Goal: Task Accomplishment & Management: Manage account settings

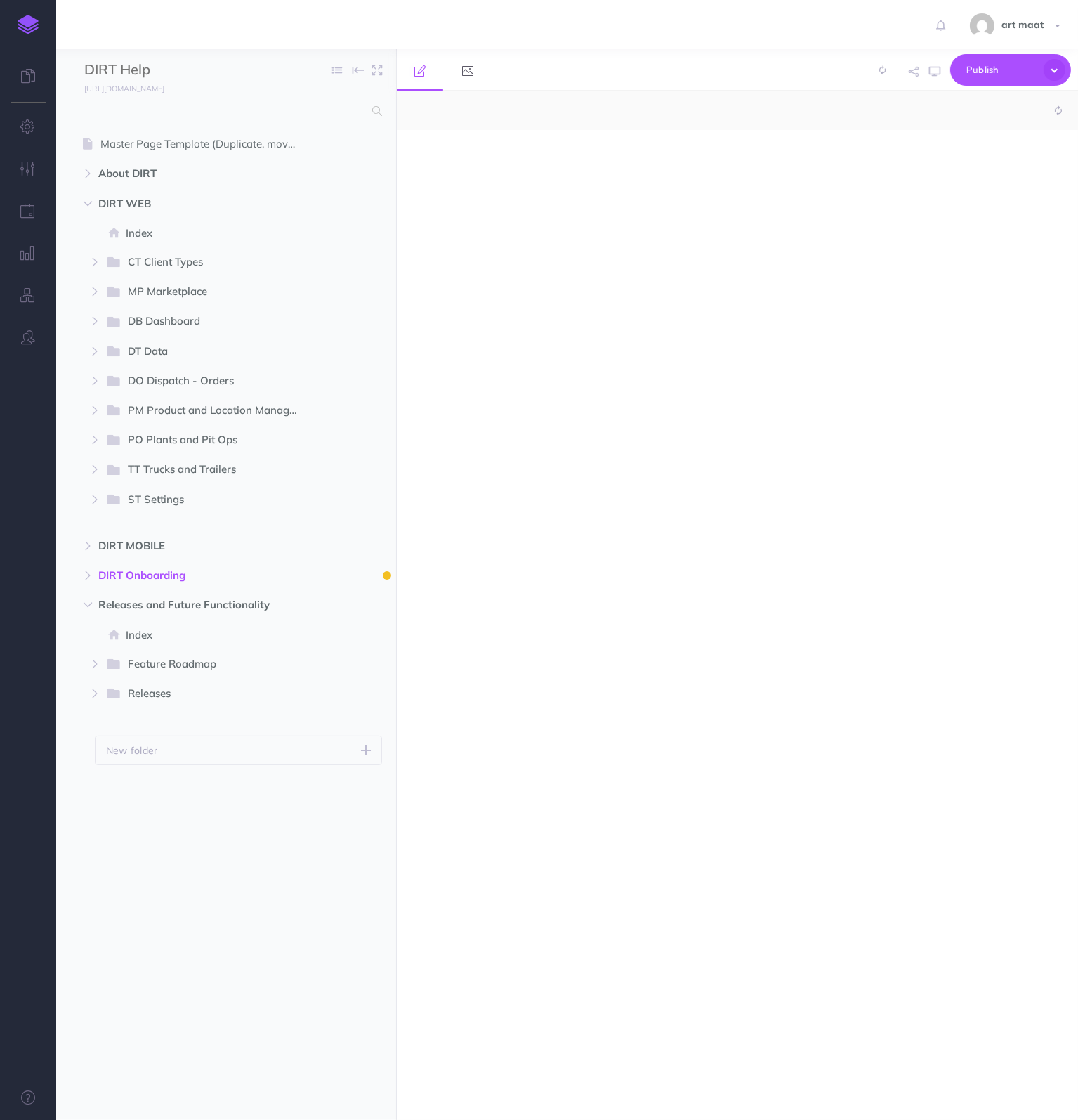
select select "null"
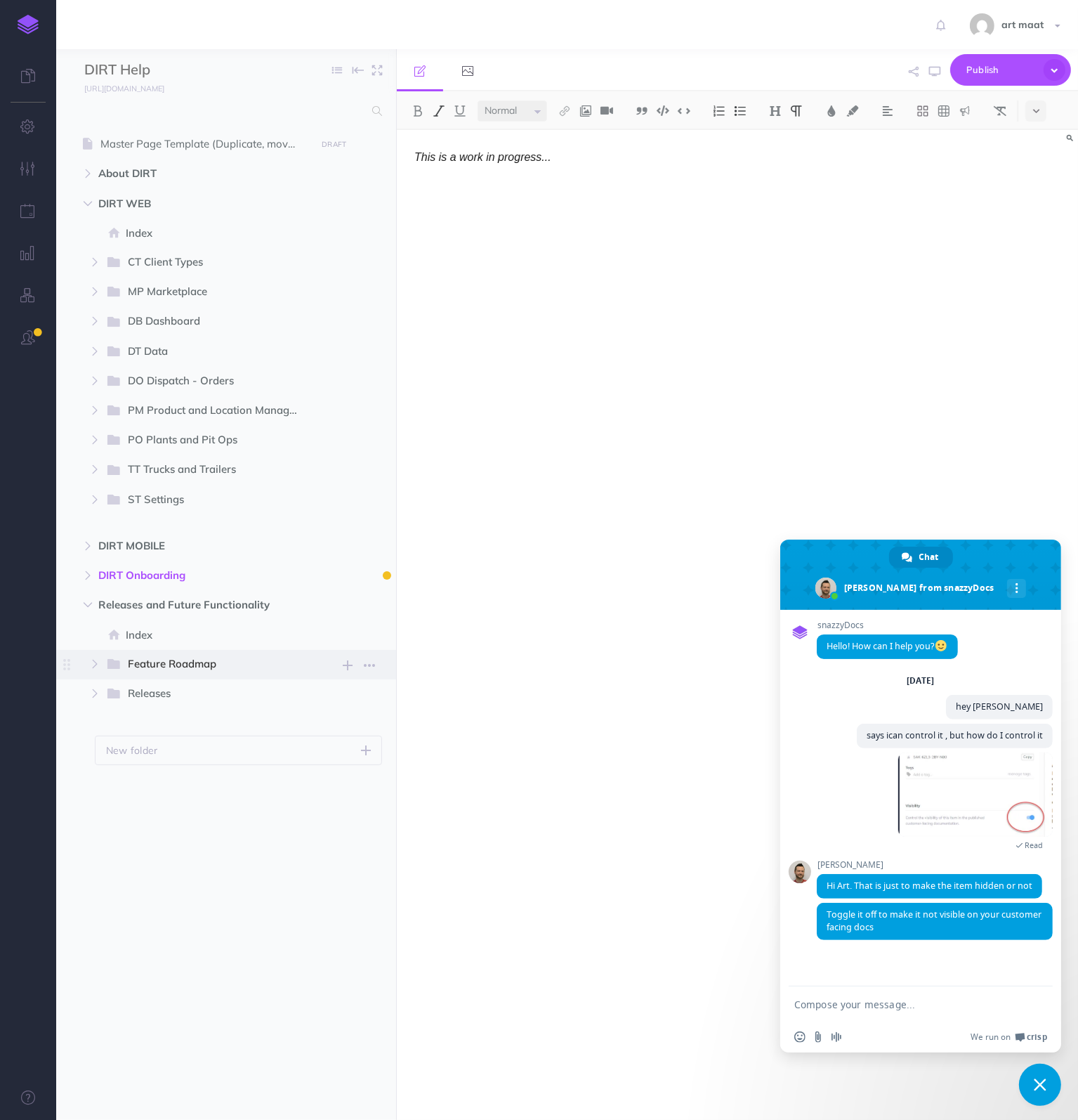
click at [141, 662] on span "Feature Roadmap" at bounding box center [209, 665] width 163 height 18
select select "null"
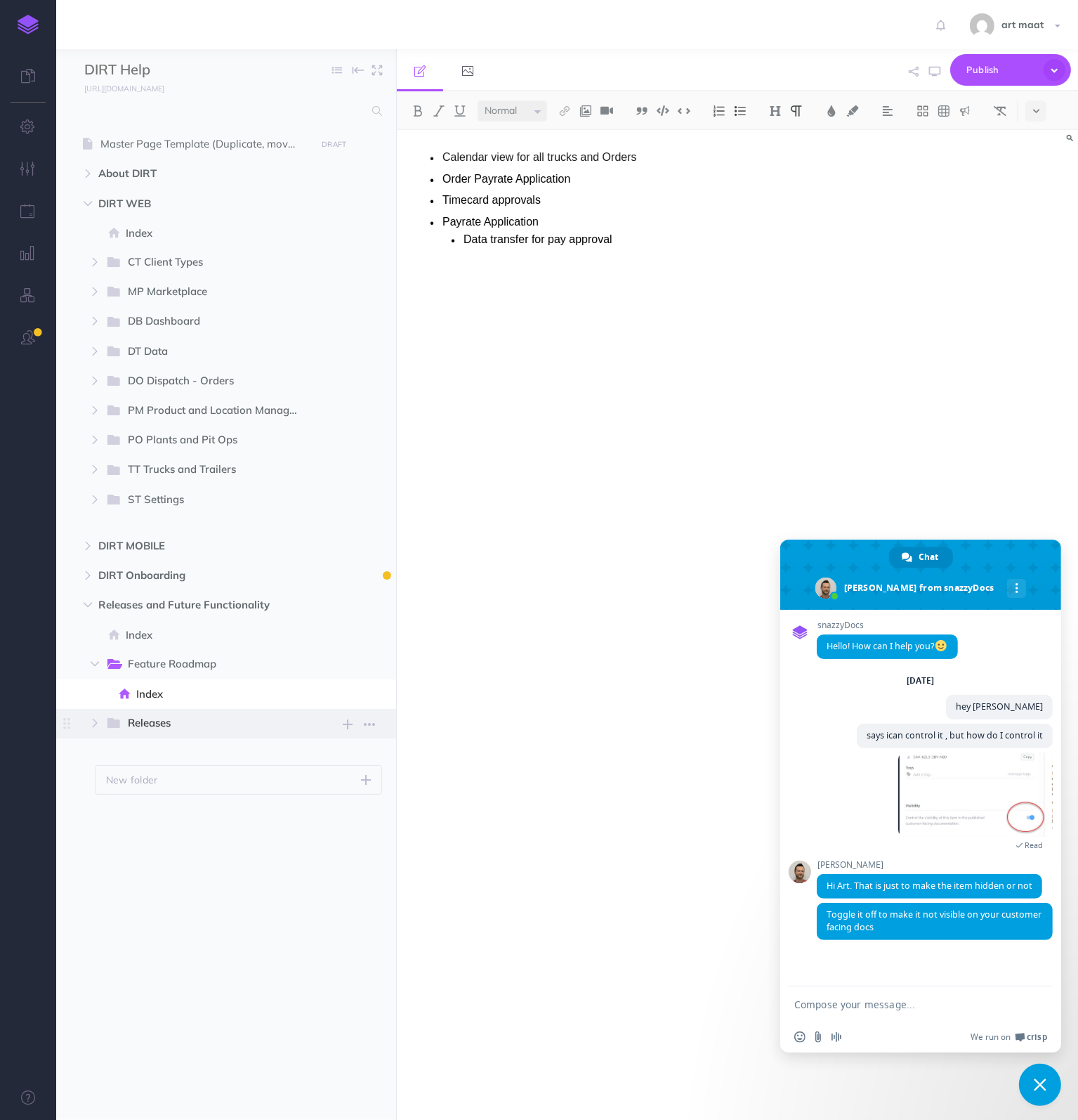
click at [146, 724] on span "Releases" at bounding box center [209, 723] width 163 height 18
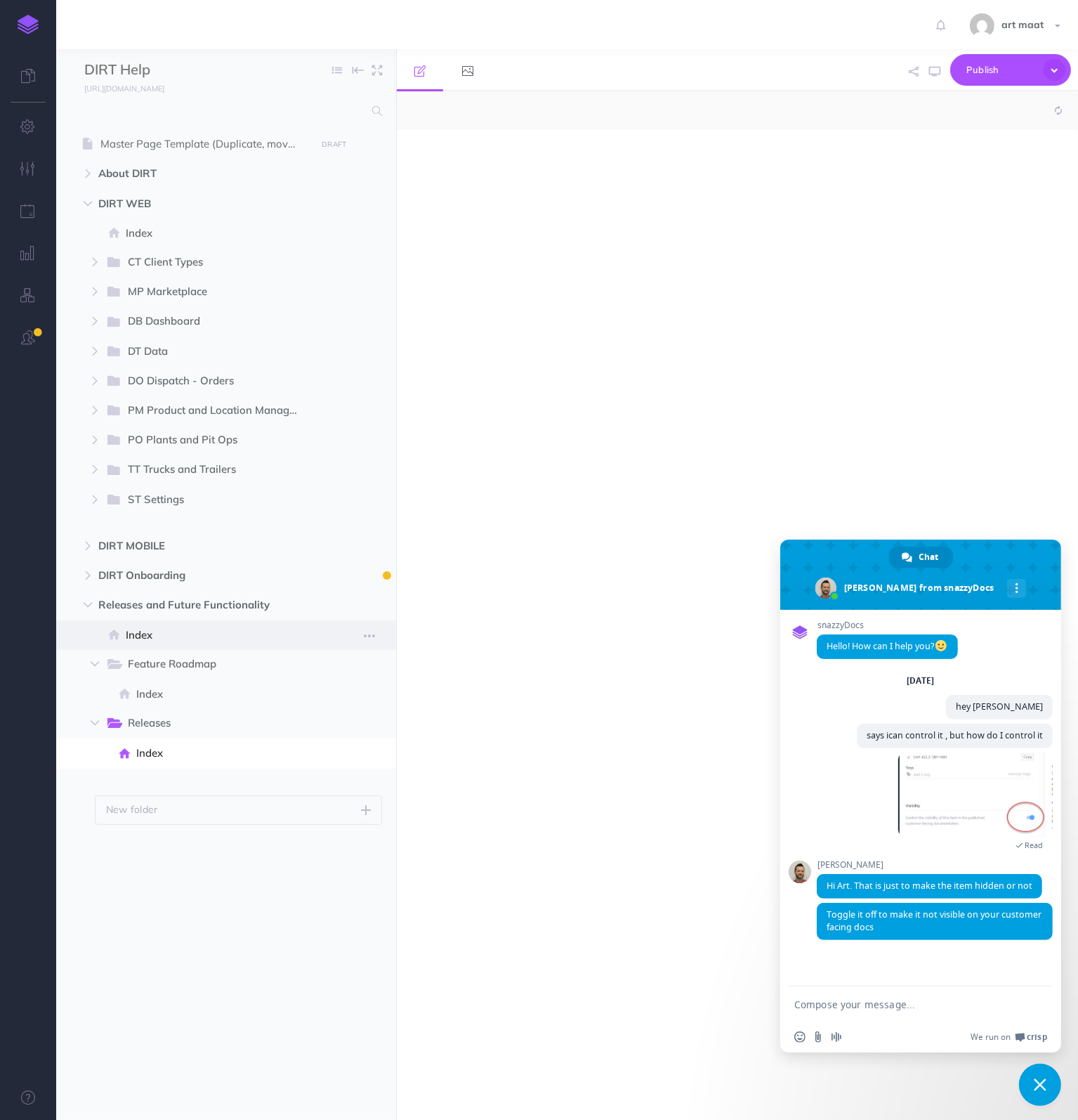
select select "null"
click at [141, 638] on span "Index" at bounding box center [219, 635] width 186 height 17
select select "null"
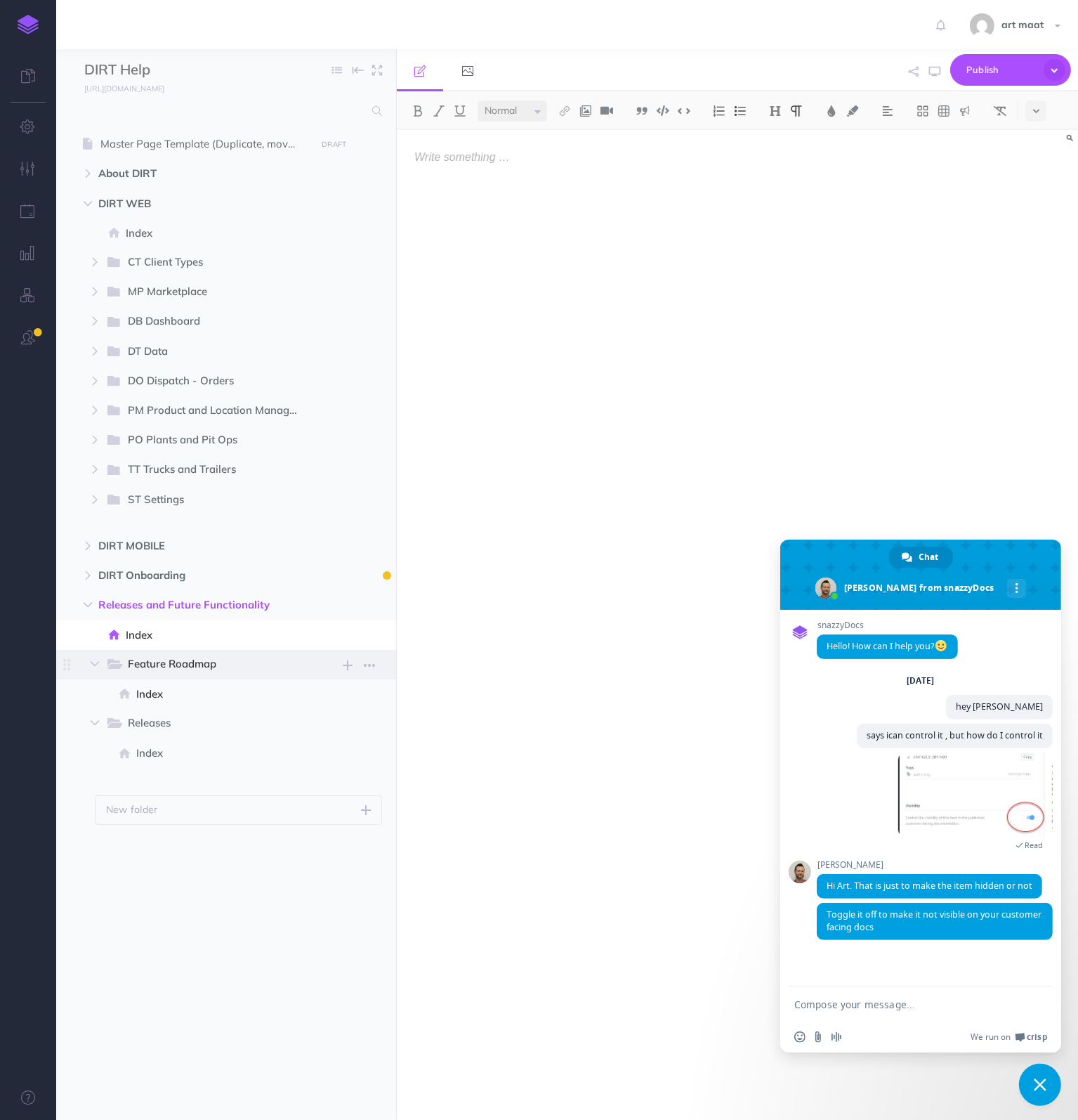
click at [147, 662] on span "Feature Roadmap" at bounding box center [209, 665] width 163 height 18
select select "null"
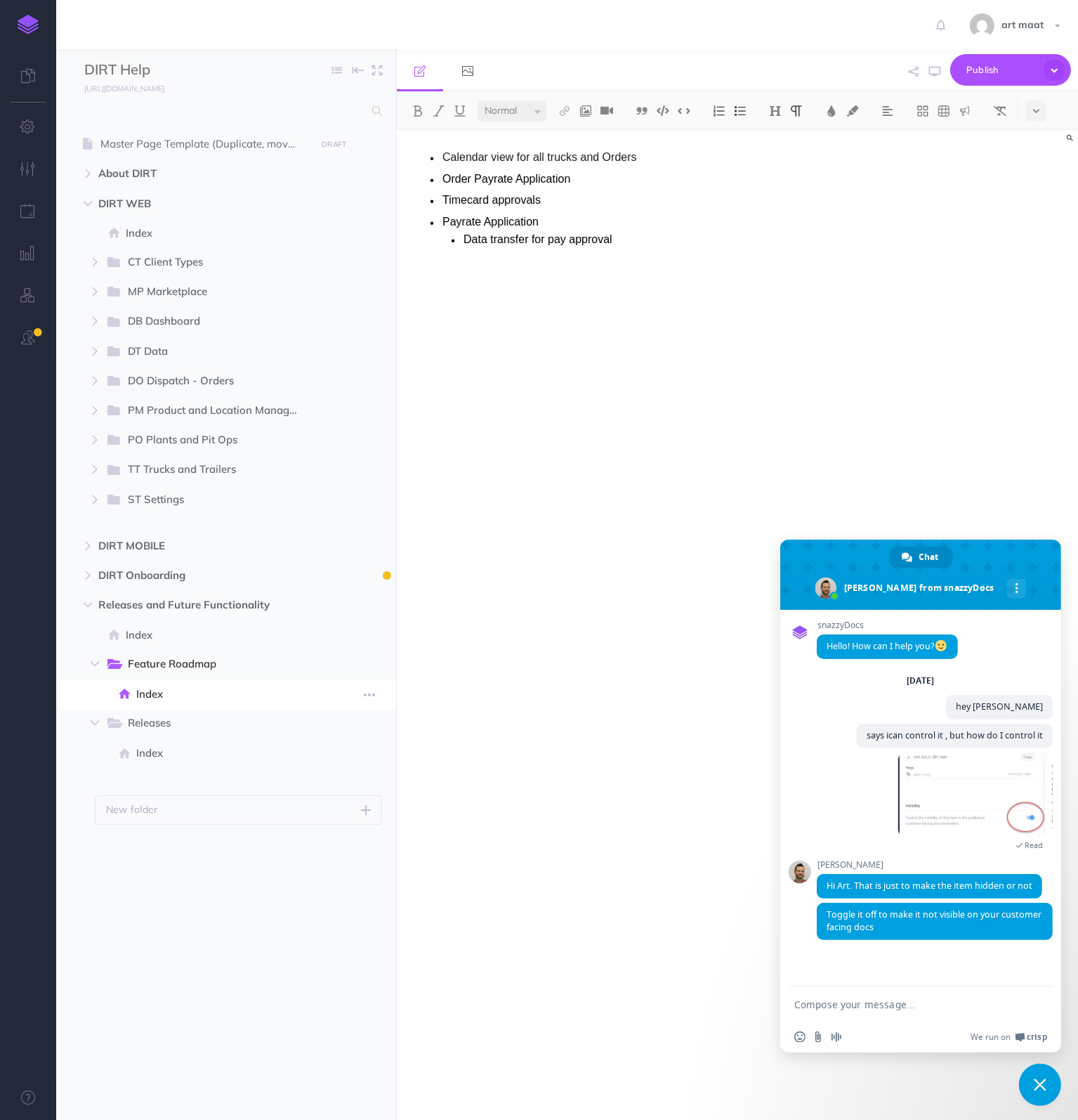
click at [153, 694] on span "Index" at bounding box center [224, 693] width 176 height 17
click at [155, 725] on span "Releases" at bounding box center [209, 723] width 163 height 18
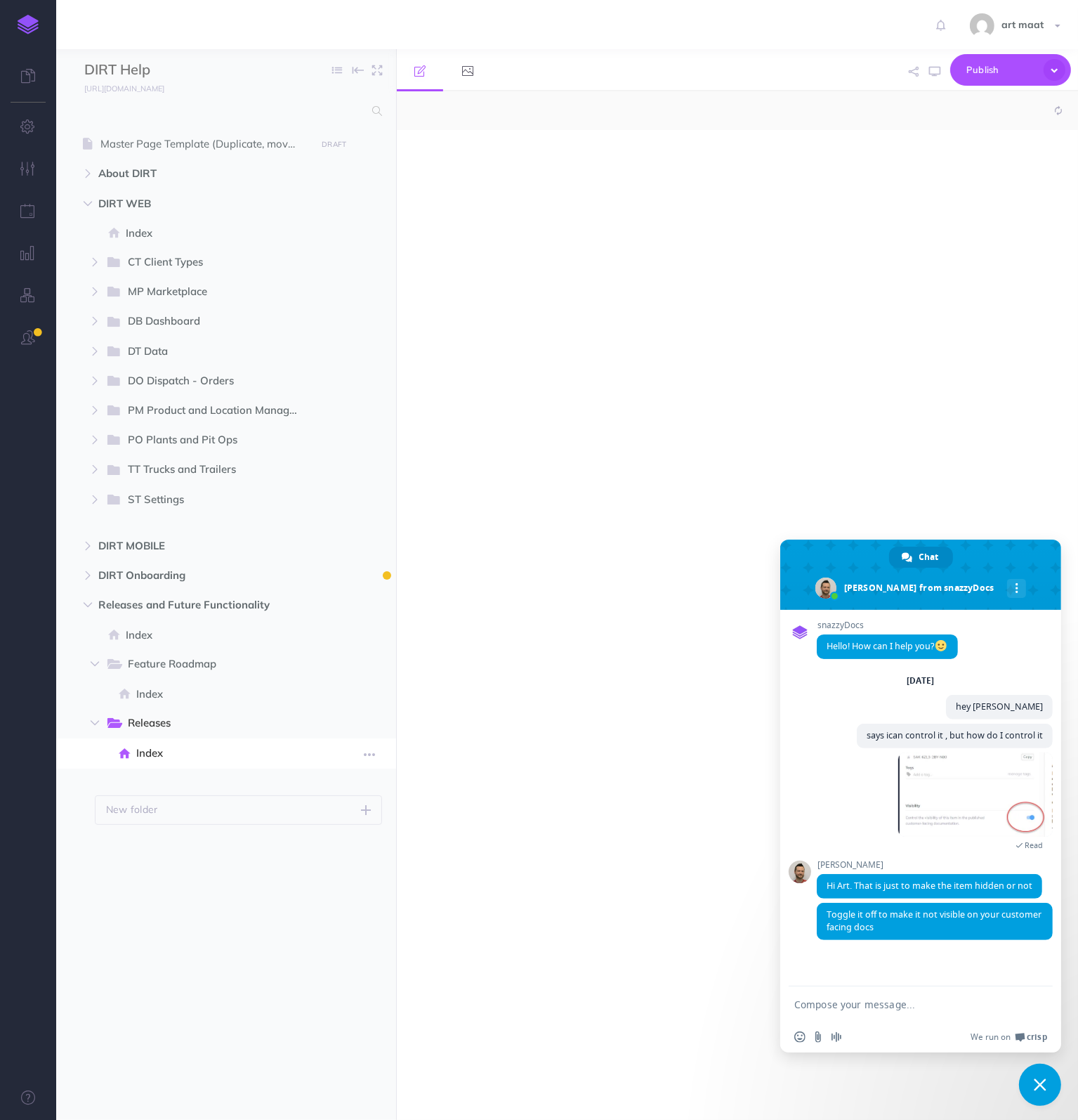
click at [156, 758] on span "Index" at bounding box center [224, 752] width 176 height 17
select select "null"
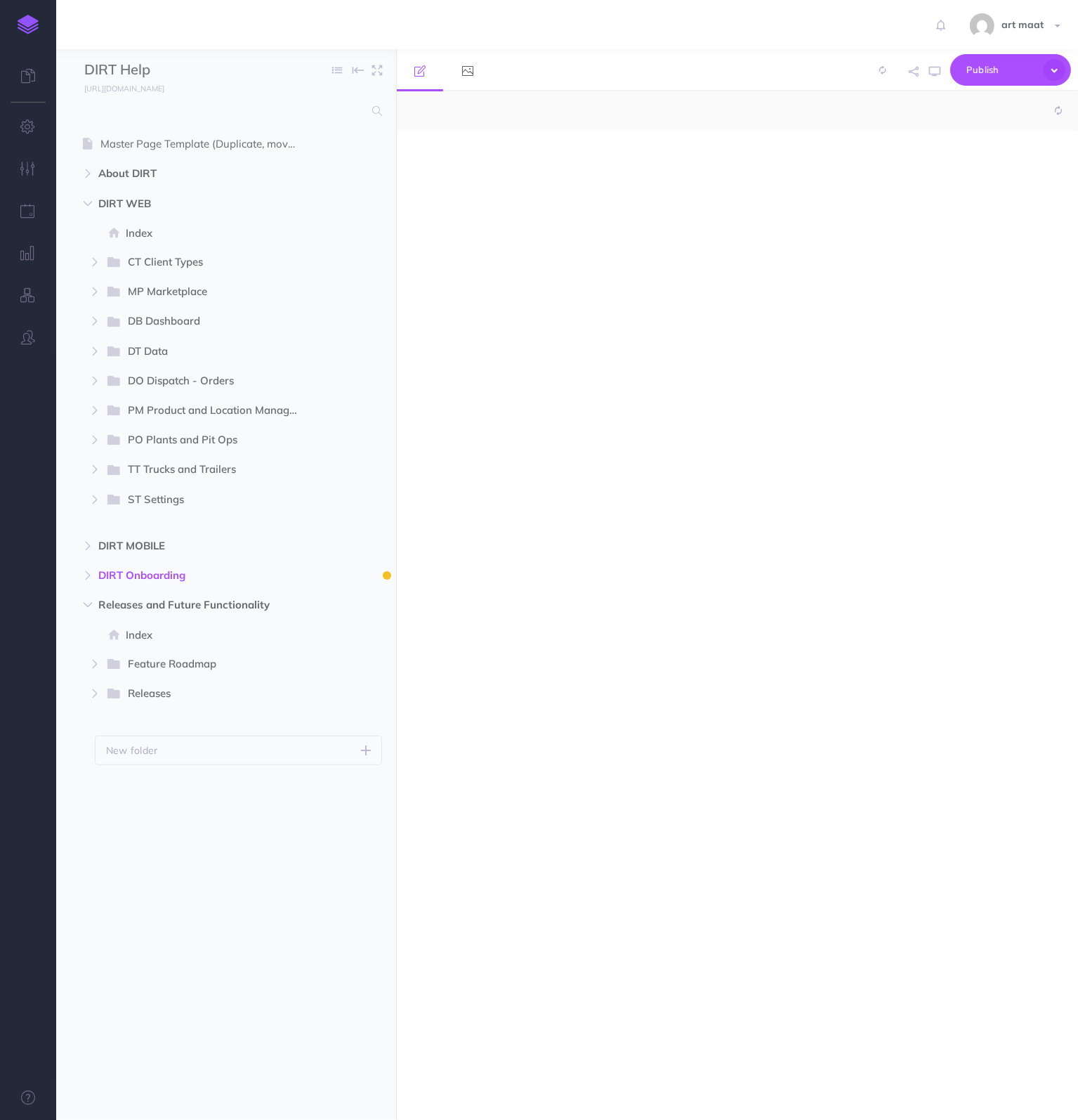
select select "null"
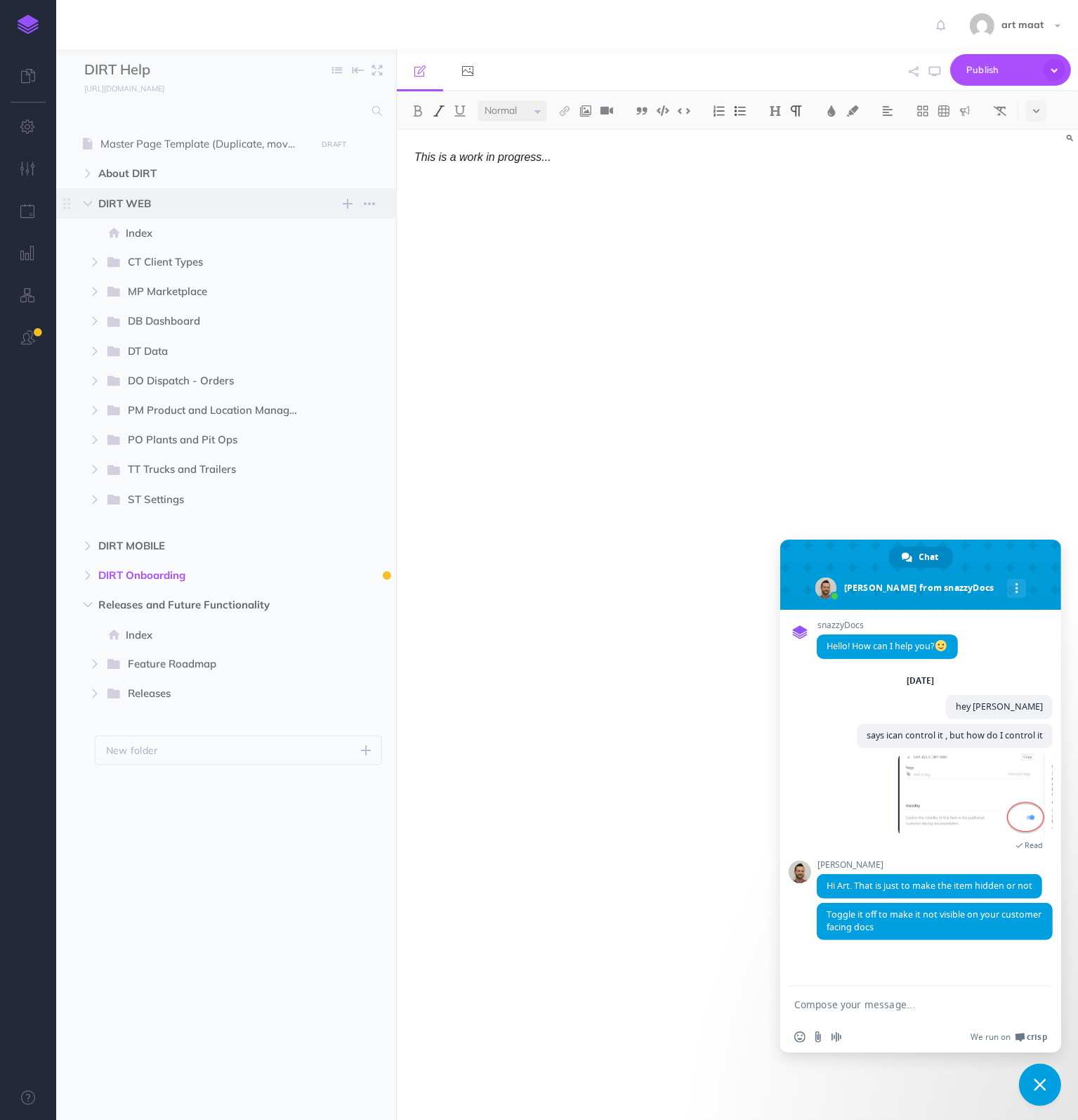
click at [163, 210] on span "DIRT WEB" at bounding box center [196, 203] width 196 height 17
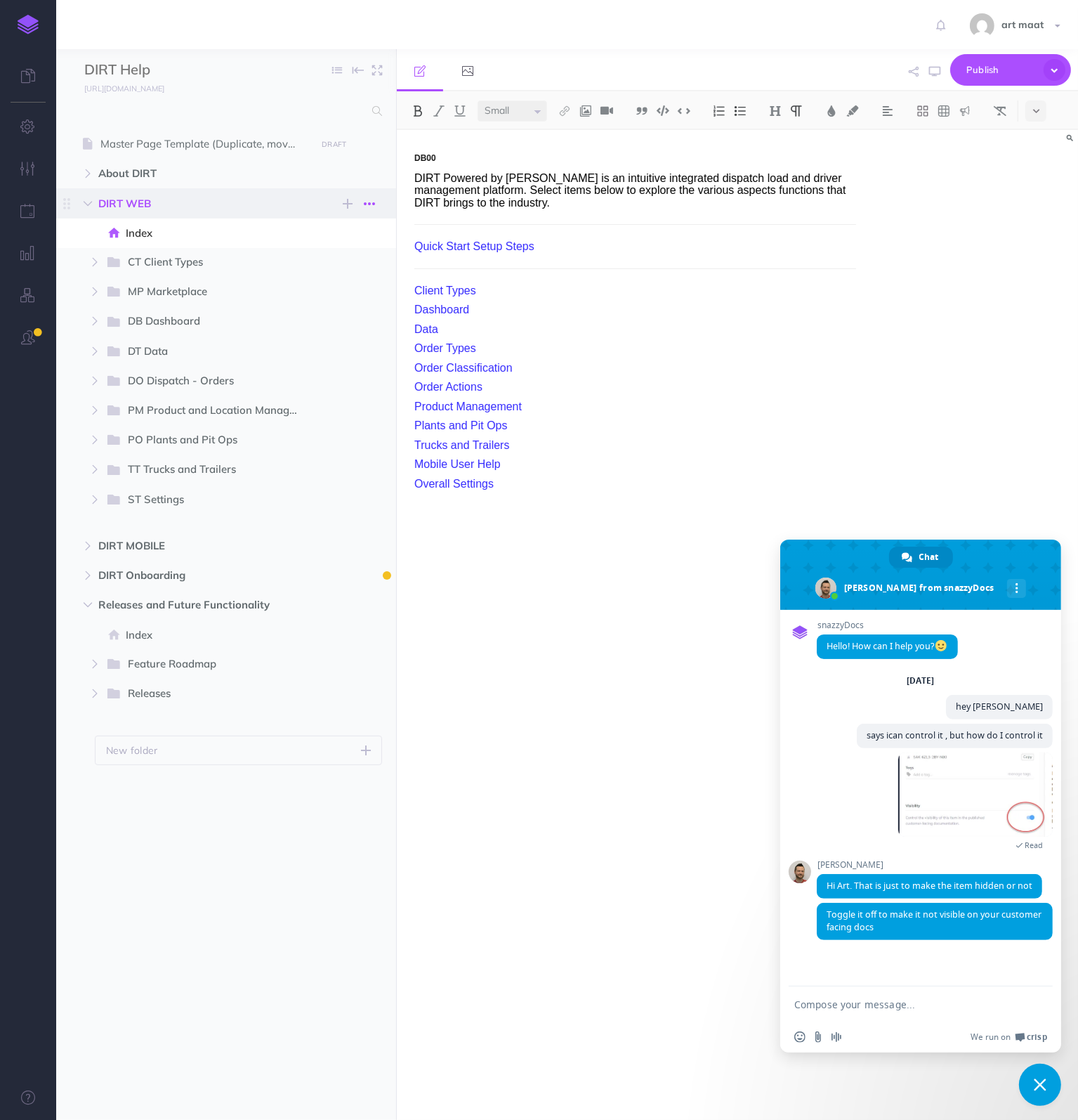
click at [373, 203] on icon "button" at bounding box center [370, 203] width 12 height 17
click at [317, 275] on link "Settings" at bounding box center [329, 275] width 105 height 23
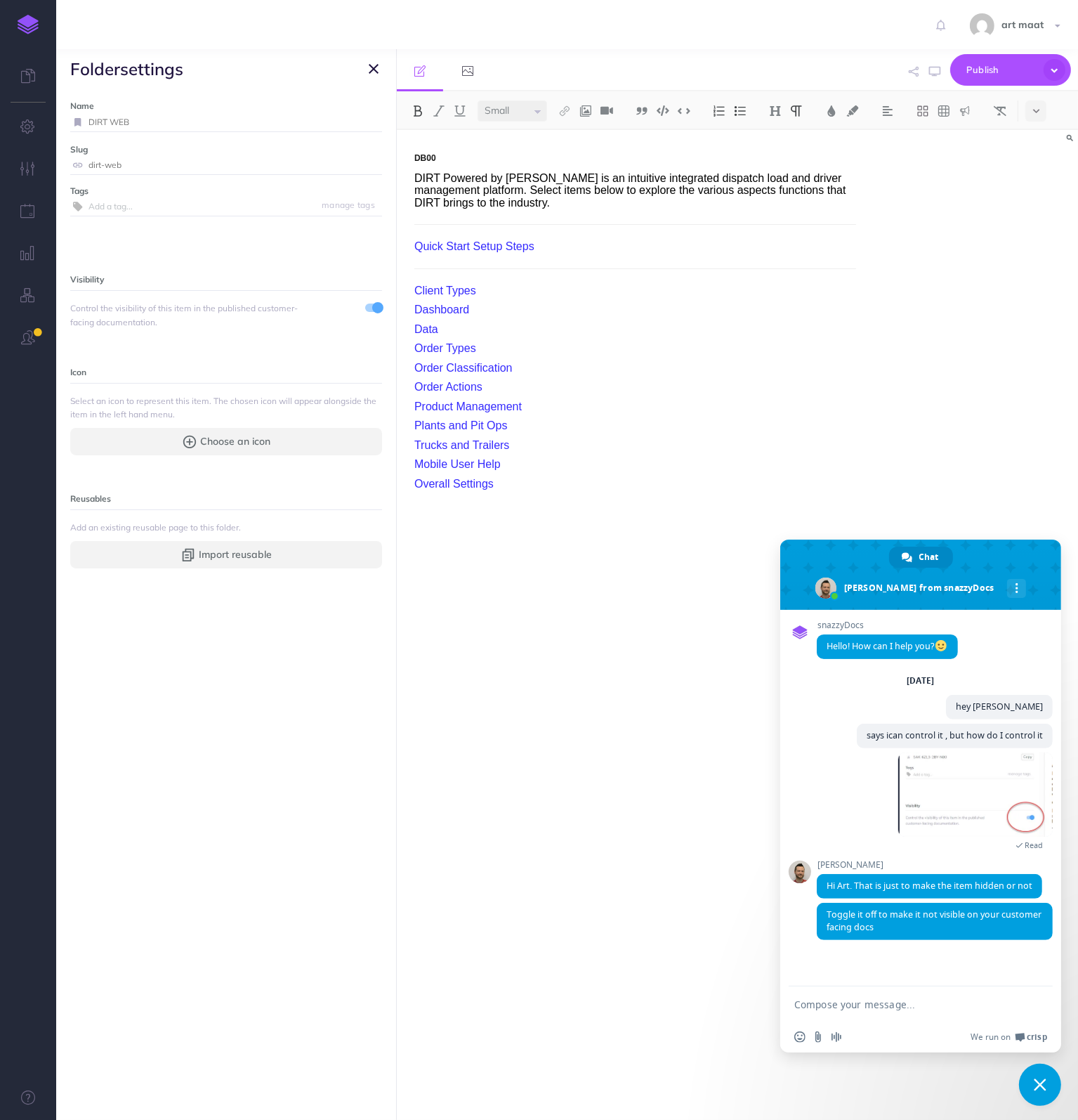
click at [219, 120] on input "DIRT WEB" at bounding box center [236, 122] width 294 height 18
drag, startPoint x: 194, startPoint y: 120, endPoint x: 132, endPoint y: 122, distance: 62.0
click at [132, 122] on input "DIRT WEB (in progress)" at bounding box center [218, 122] width 260 height 18
type input "DIRT WEB (in progress)"
click at [356, 120] on small "Save" at bounding box center [365, 122] width 18 height 11
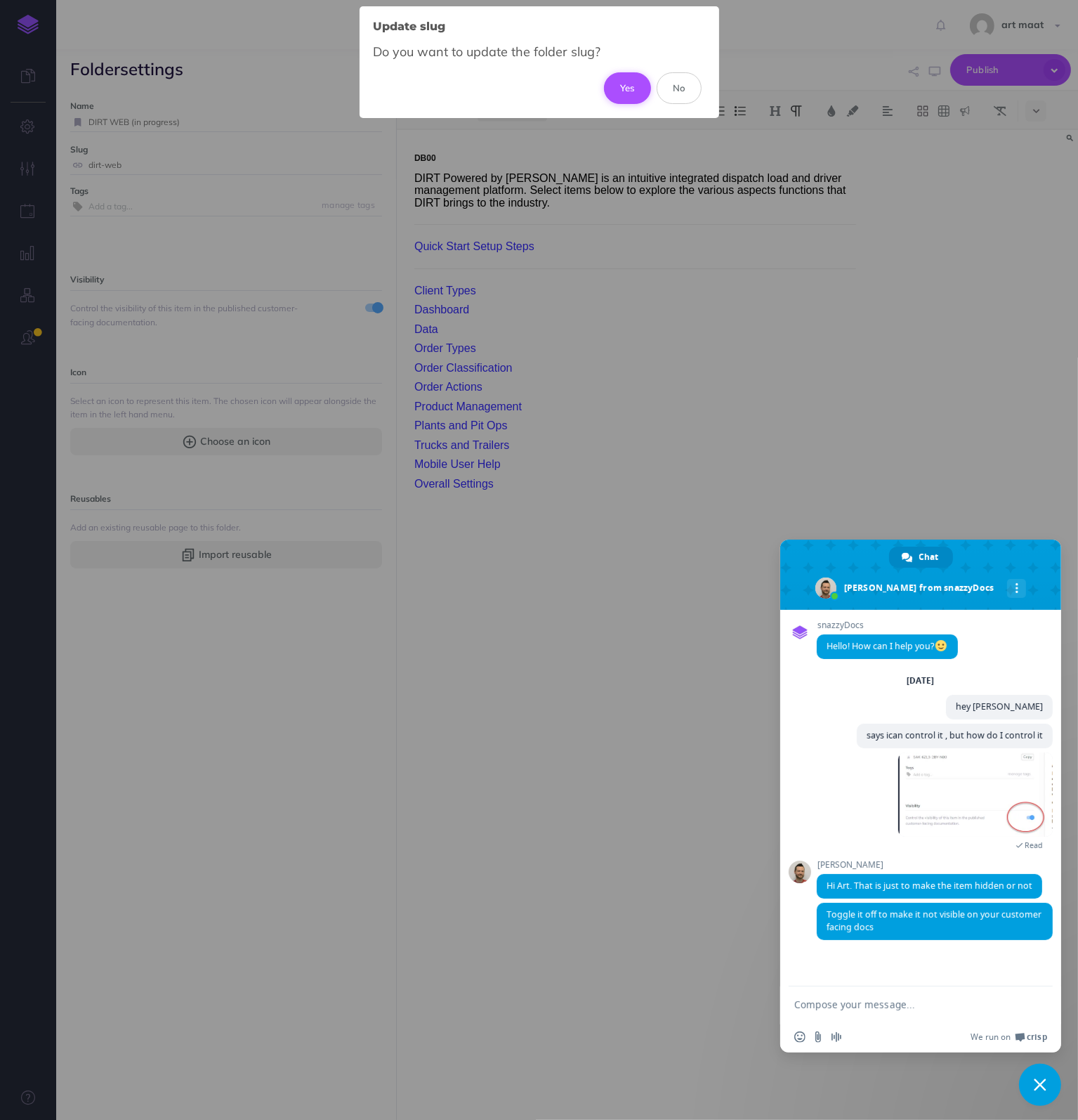
click at [627, 84] on button "Yes" at bounding box center [627, 87] width 47 height 31
type input "dirt-web-in-progress"
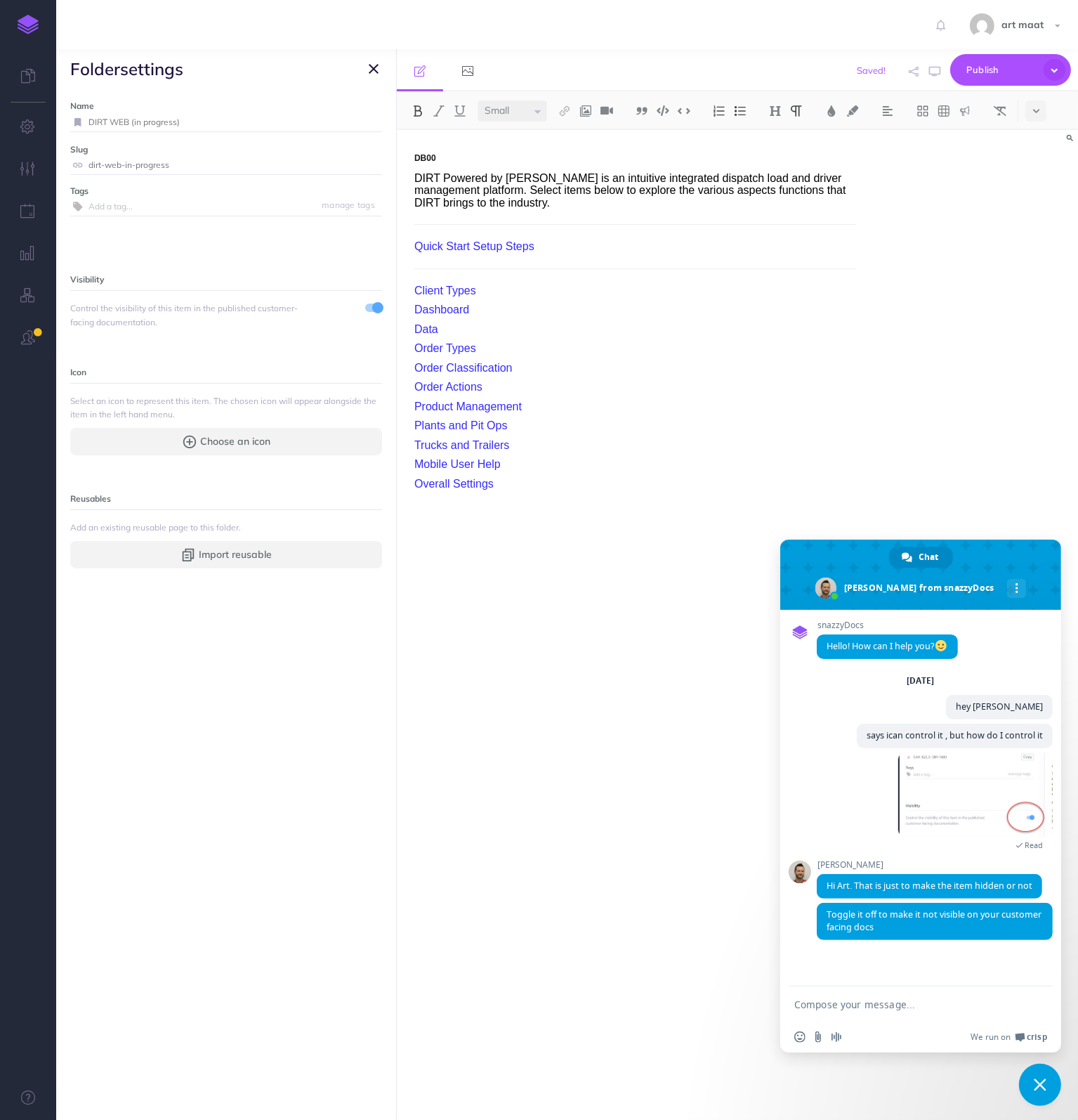
click at [375, 68] on icon "button" at bounding box center [374, 68] width 10 height 17
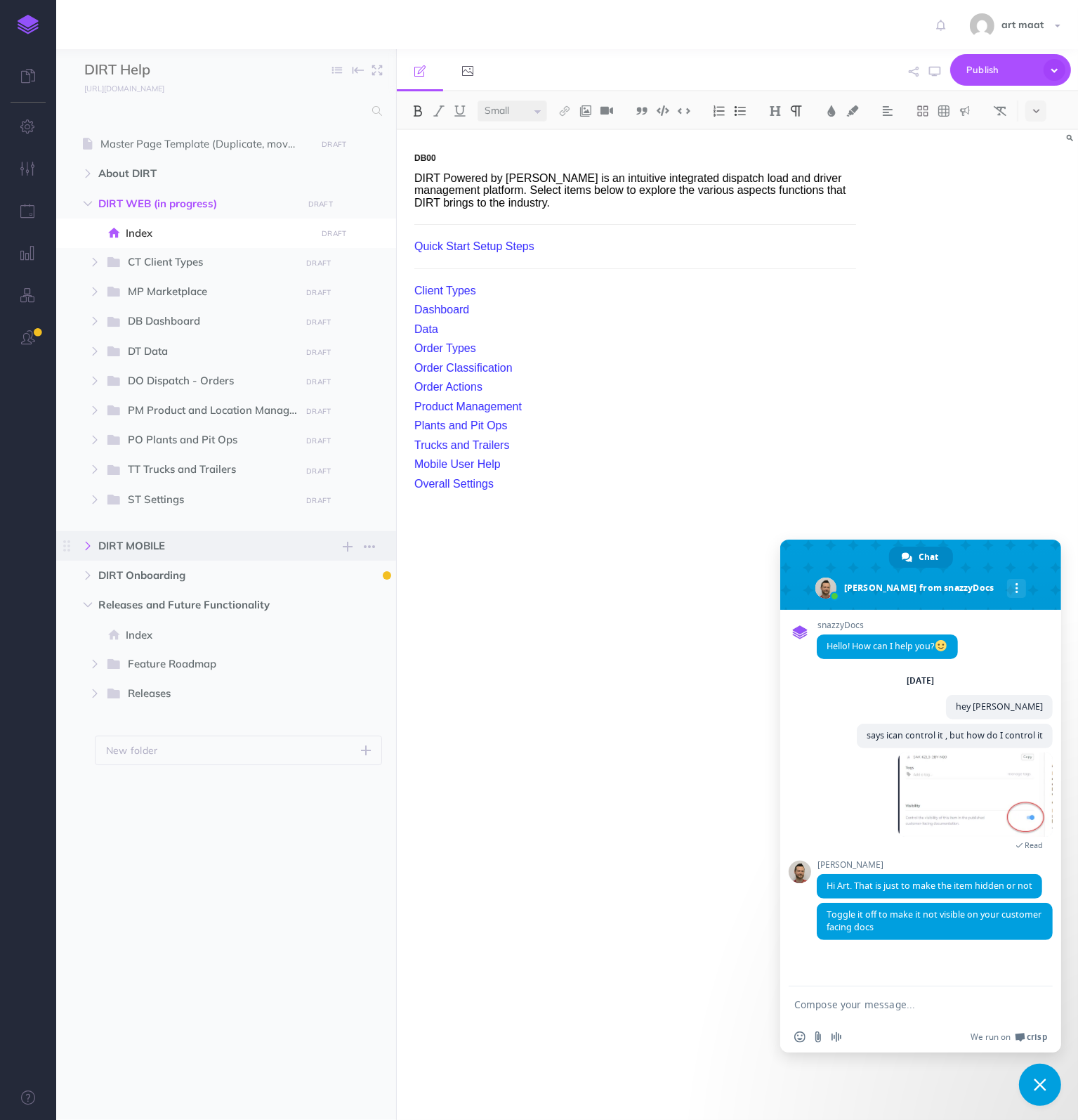
click at [90, 546] on icon "button" at bounding box center [88, 546] width 9 height 9
click at [371, 544] on icon "button" at bounding box center [370, 546] width 12 height 17
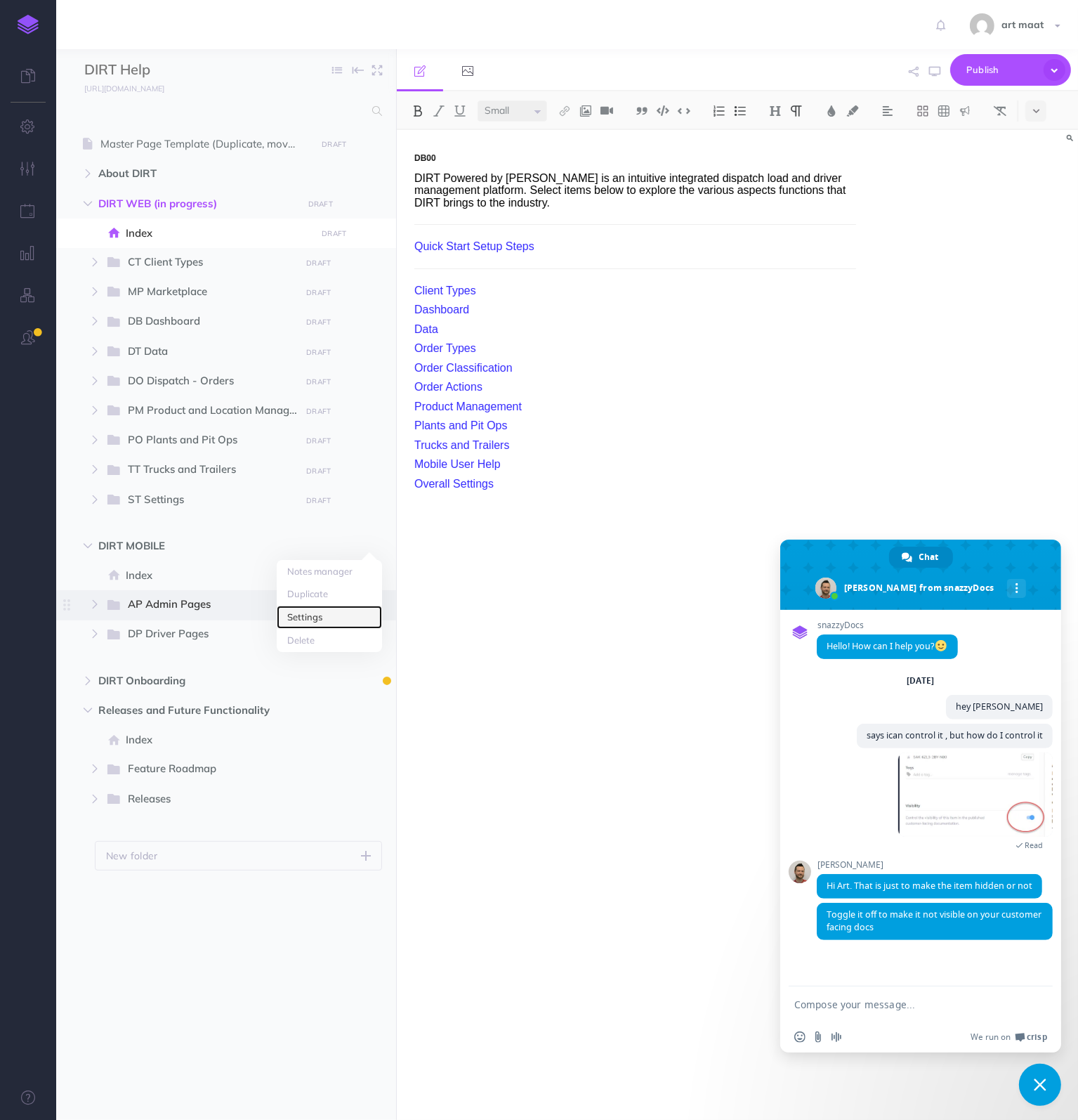
click at [318, 616] on link "Settings" at bounding box center [329, 617] width 105 height 23
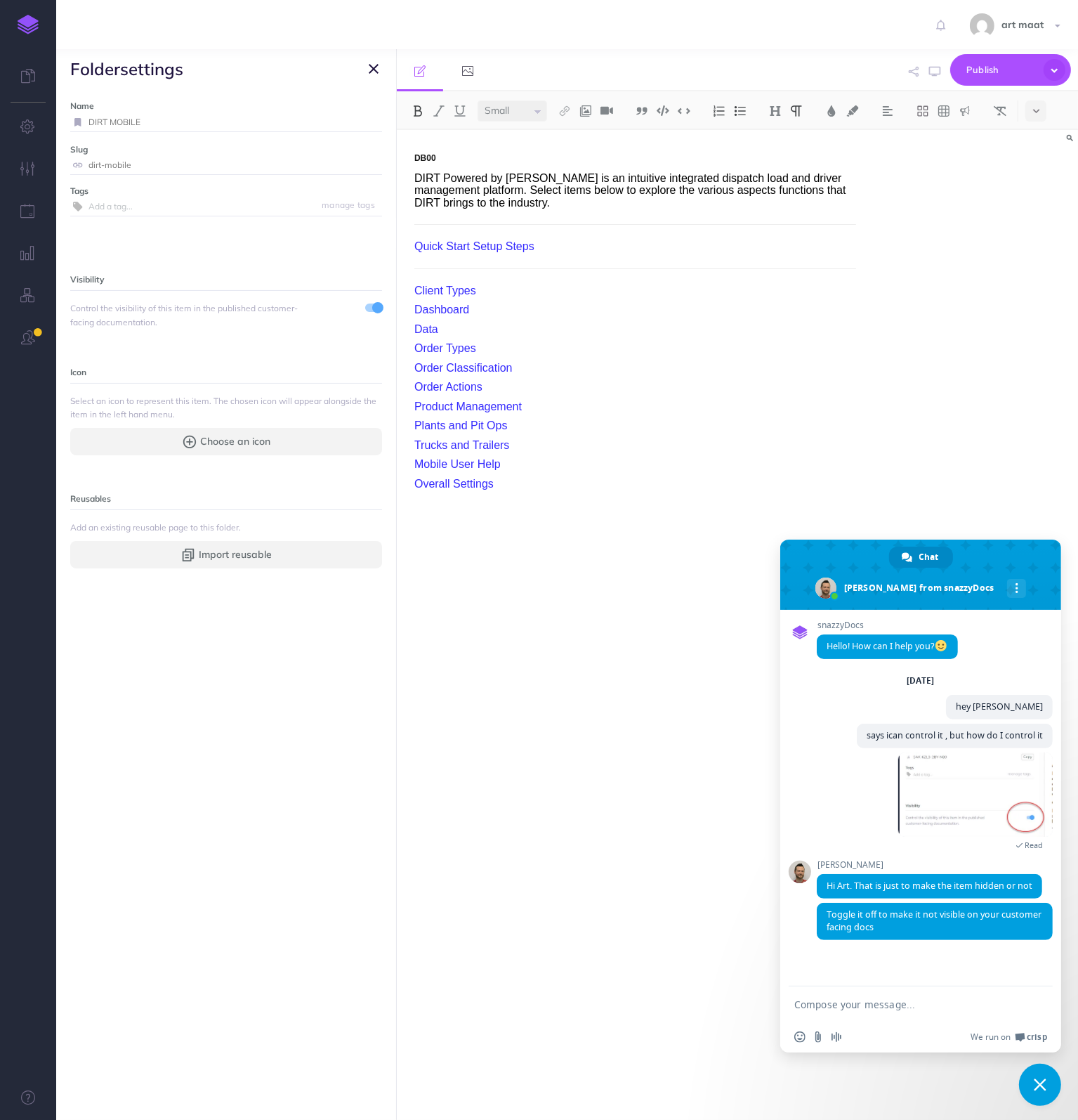
click at [179, 120] on input "DIRT MOBILE" at bounding box center [236, 122] width 294 height 18
paste input "(in progress)"
type input "DIRT MOBILE (in progress)"
click at [357, 117] on small "Save" at bounding box center [365, 122] width 18 height 11
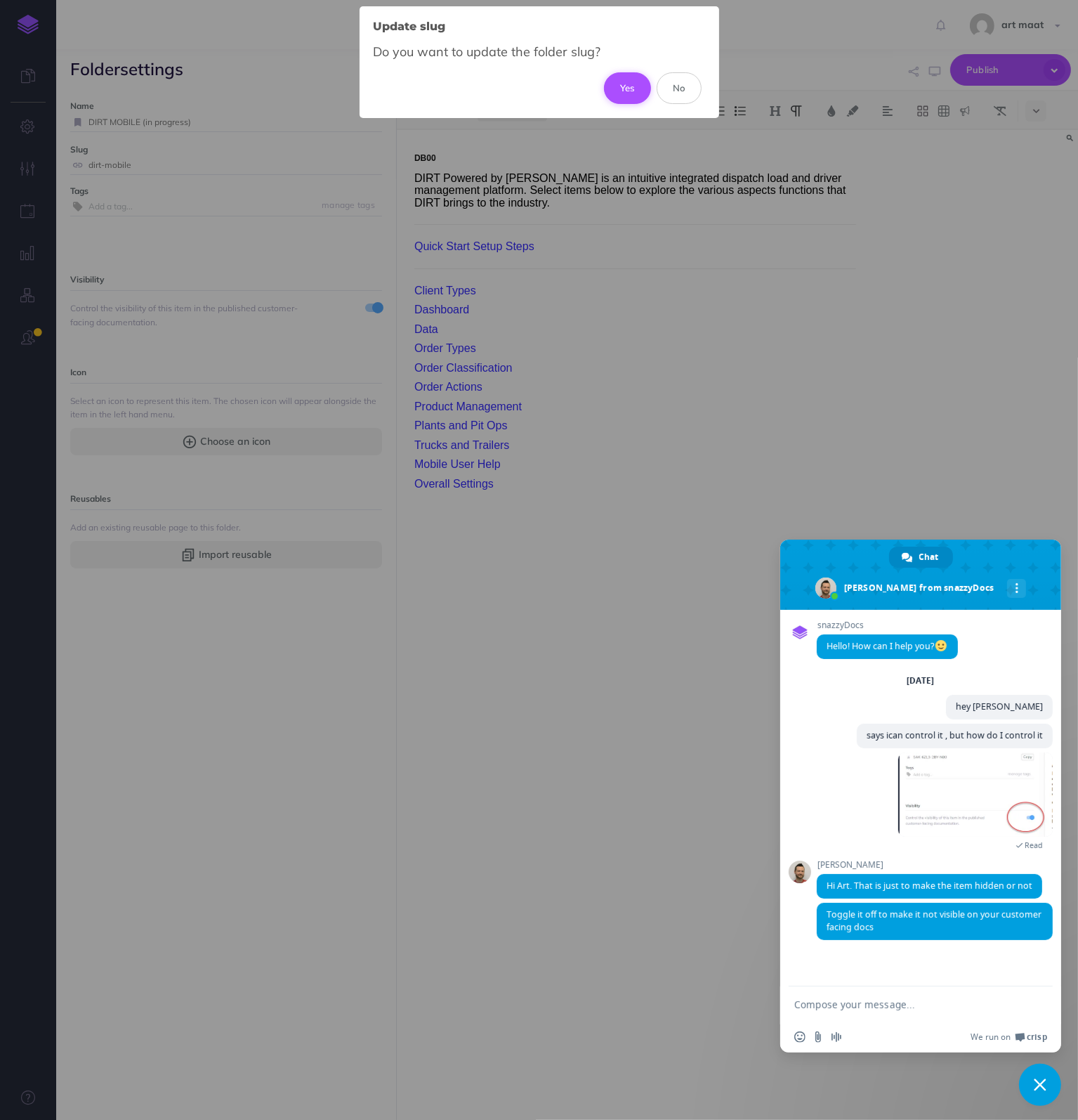
click at [634, 92] on button "Yes" at bounding box center [627, 87] width 47 height 31
type input "dirt-mobile-in-progress"
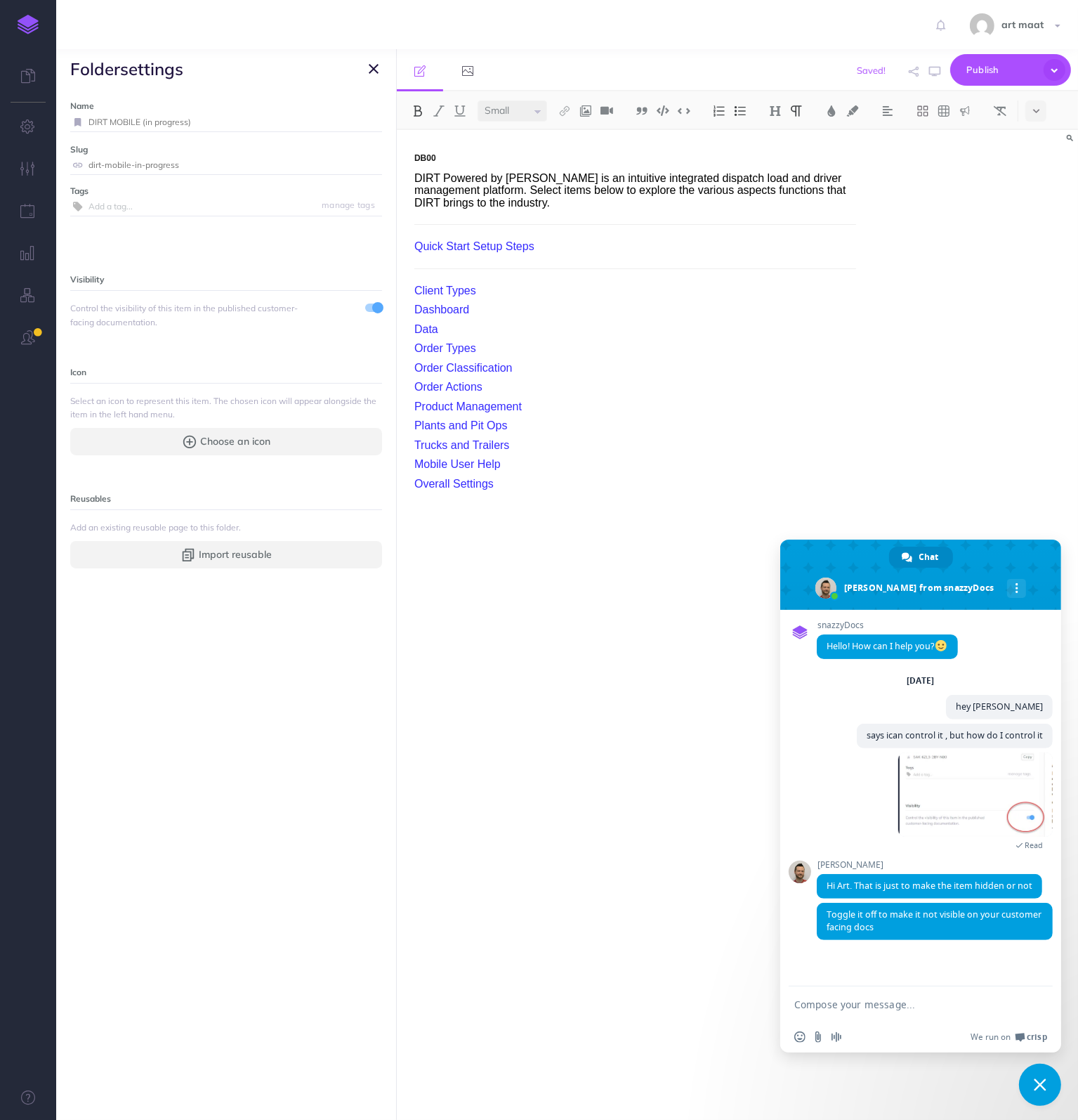
click at [370, 68] on icon "button" at bounding box center [374, 68] width 10 height 17
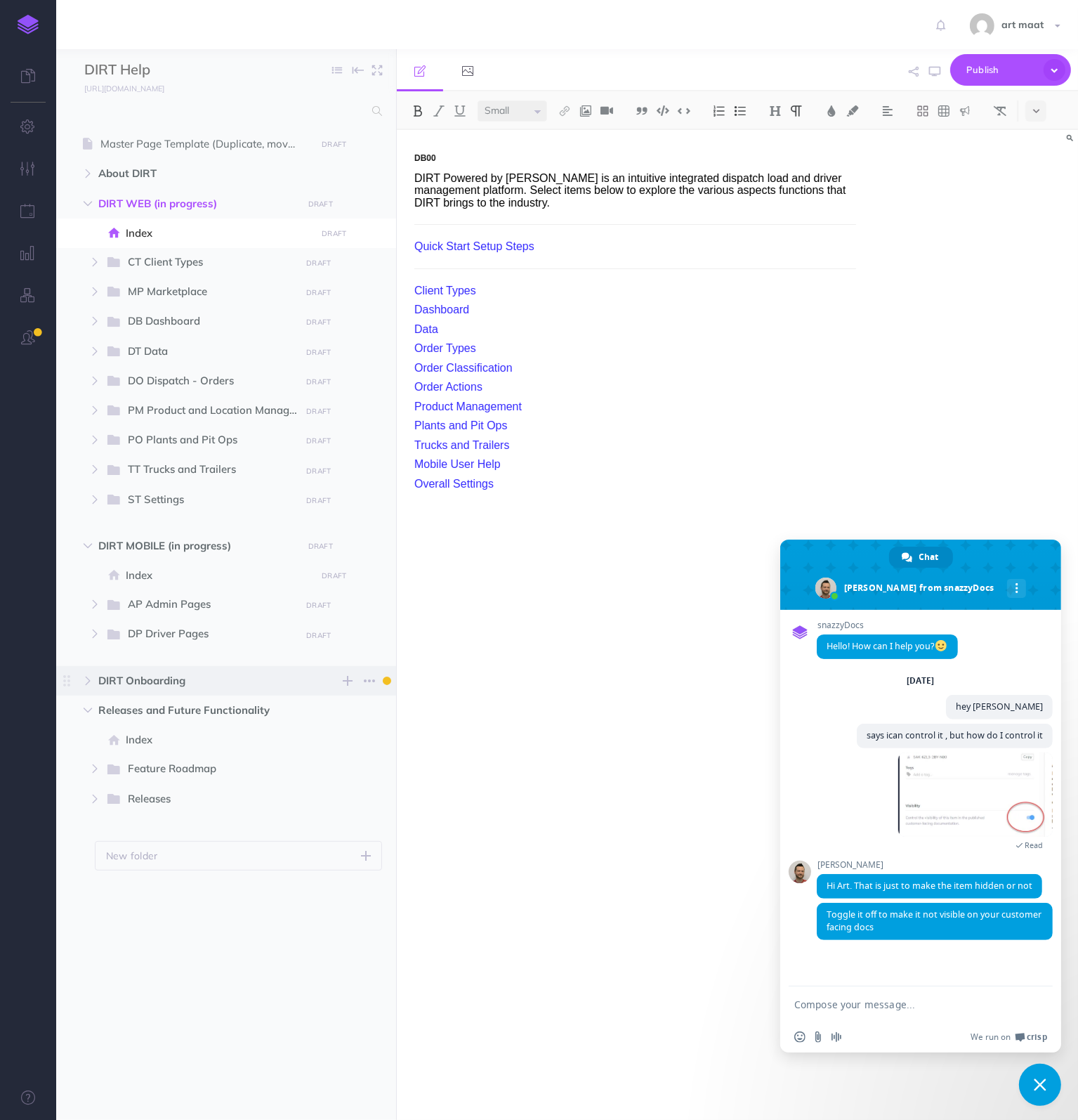
click at [185, 678] on span "DIRT Onboarding" at bounding box center [196, 680] width 196 height 17
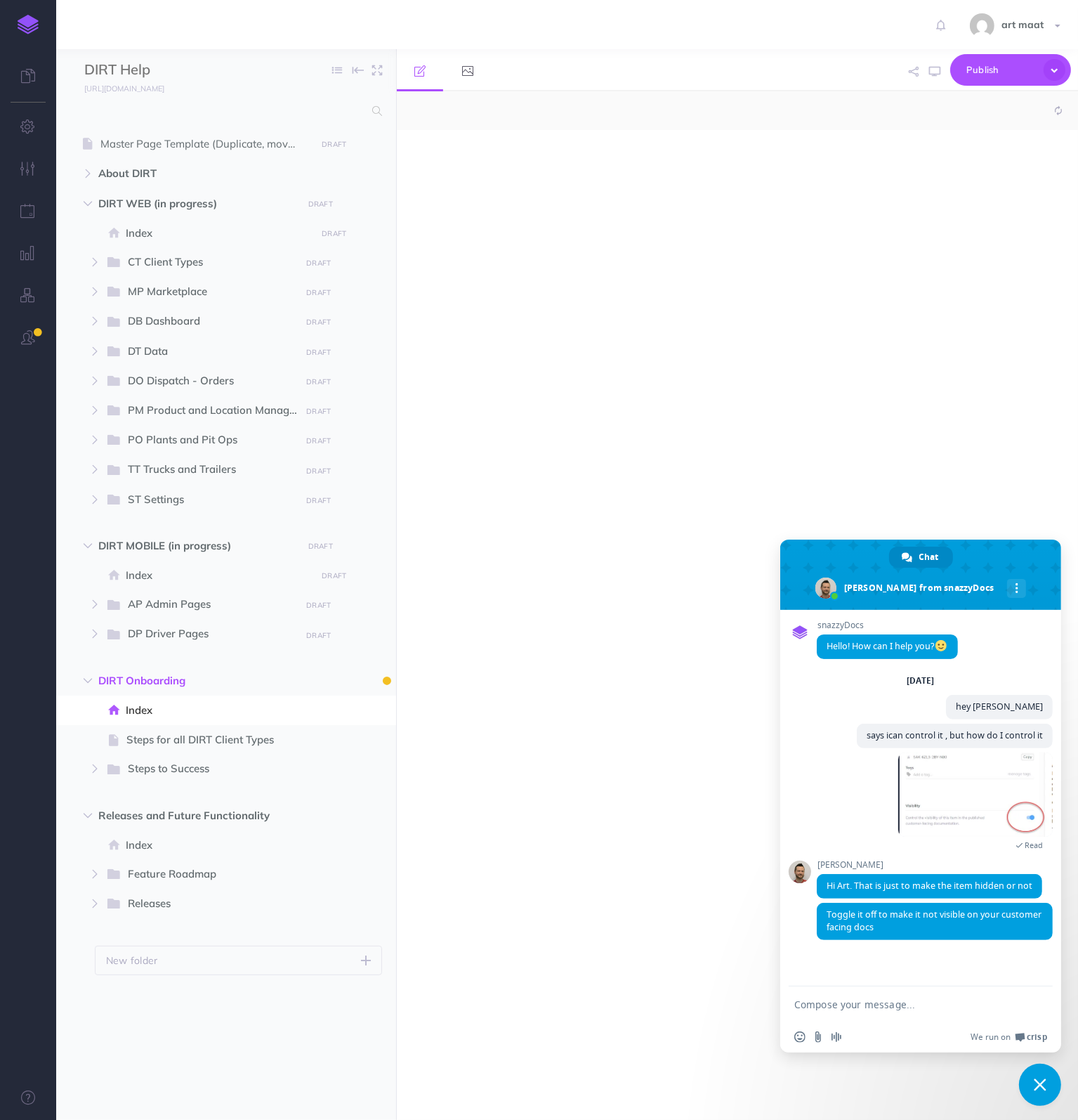
select select "null"
click at [369, 681] on icon "button" at bounding box center [370, 680] width 12 height 17
click at [309, 752] on link "Settings" at bounding box center [329, 752] width 105 height 23
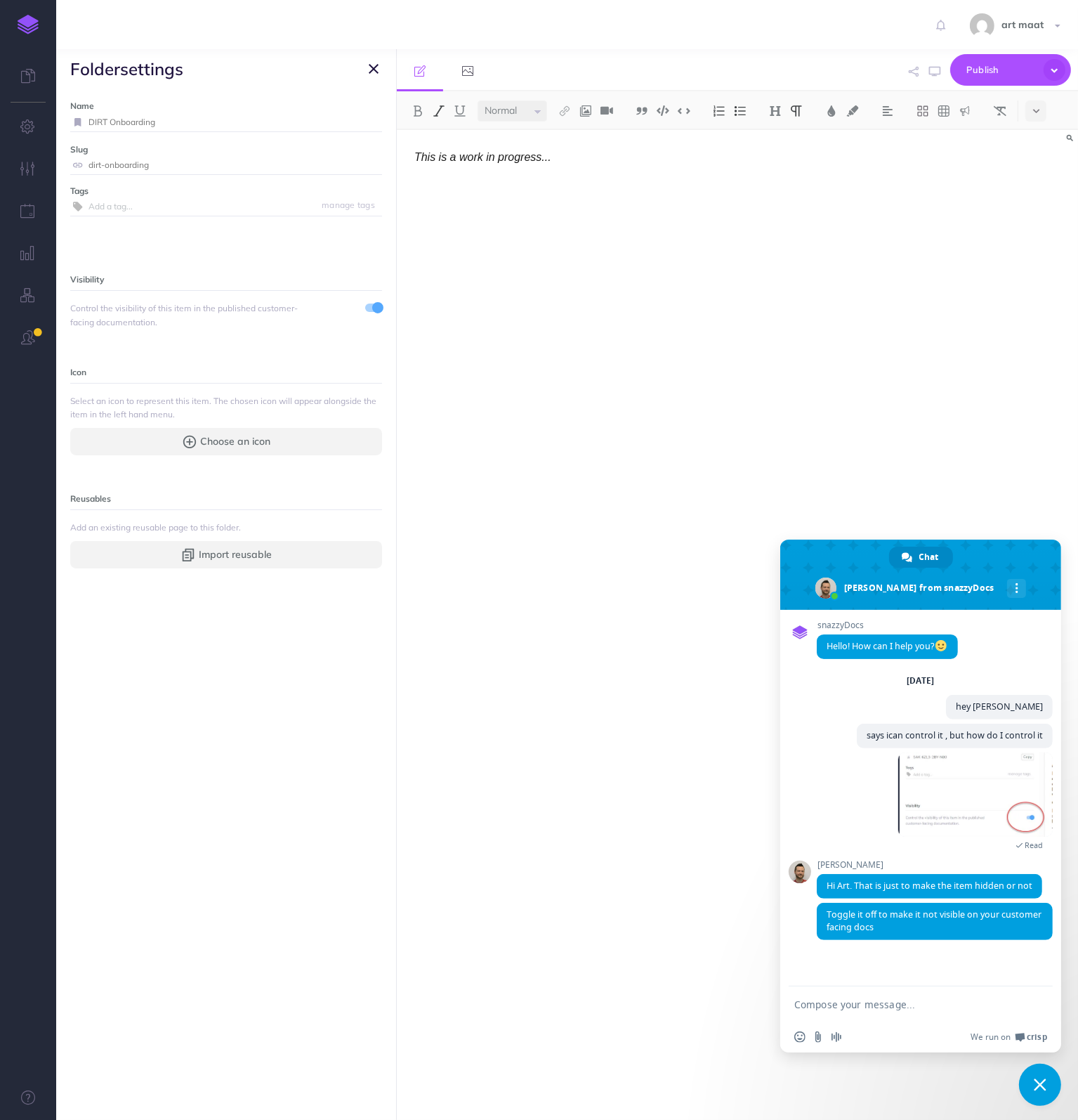
click at [210, 117] on input "DIRT Onboarding" at bounding box center [236, 122] width 294 height 18
paste input "(in progress)"
type input "DIRT Onboarding (in progress)"
click at [358, 119] on small "Save" at bounding box center [365, 122] width 18 height 11
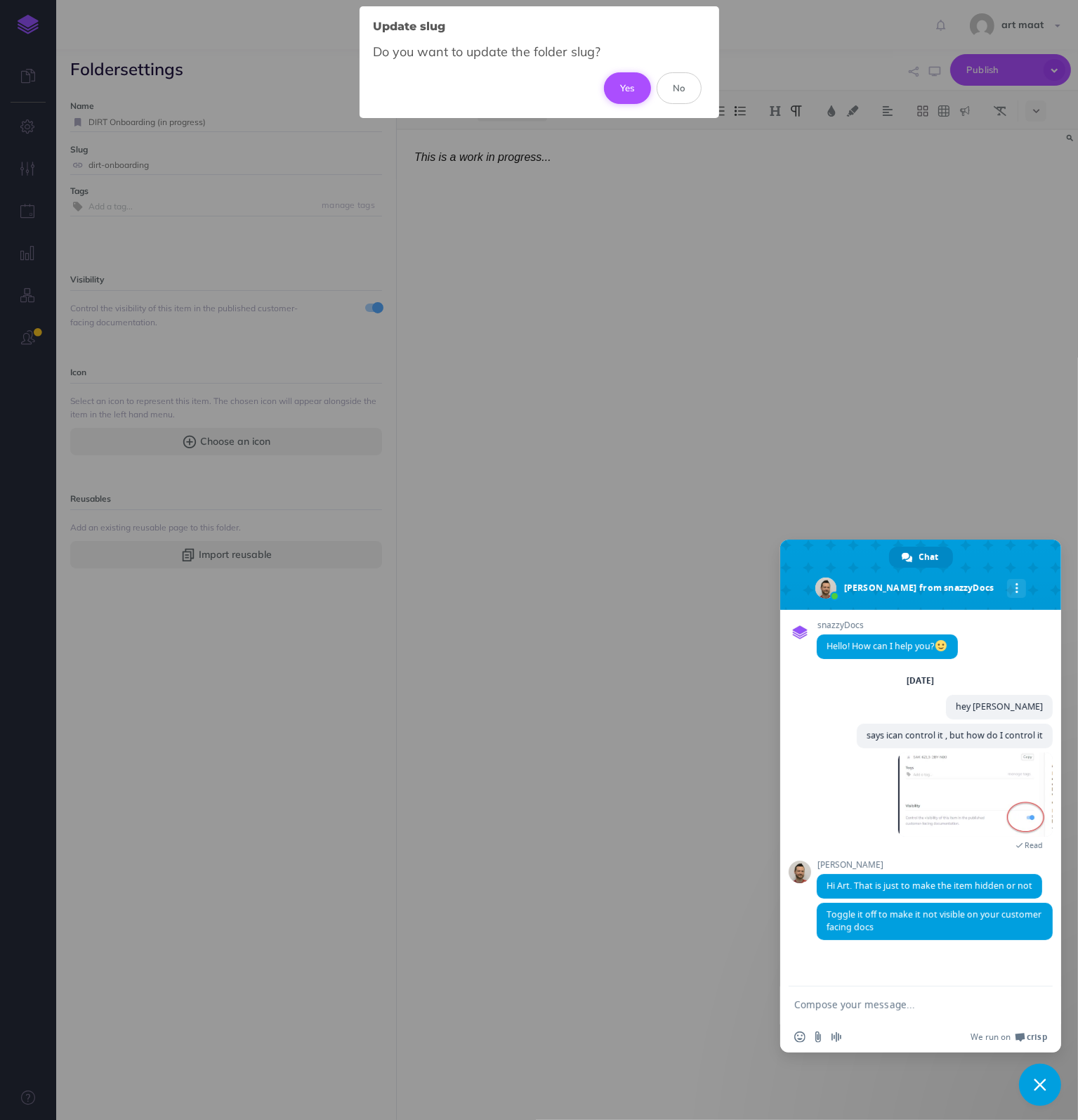
click at [618, 87] on button "Yes" at bounding box center [627, 87] width 47 height 31
type input "dirt-onboarding-in-progress"
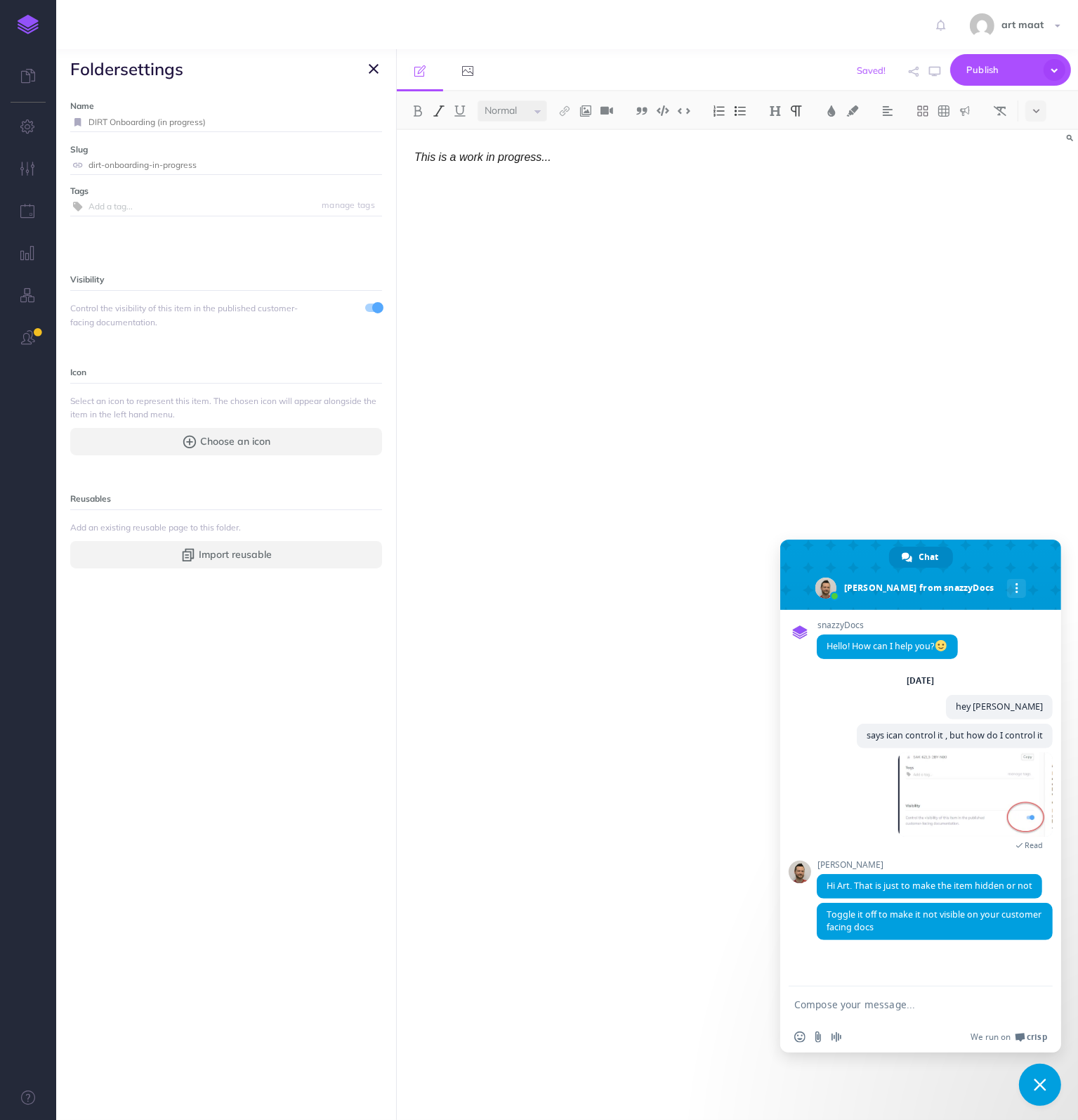
click at [369, 66] on icon "button" at bounding box center [374, 68] width 10 height 17
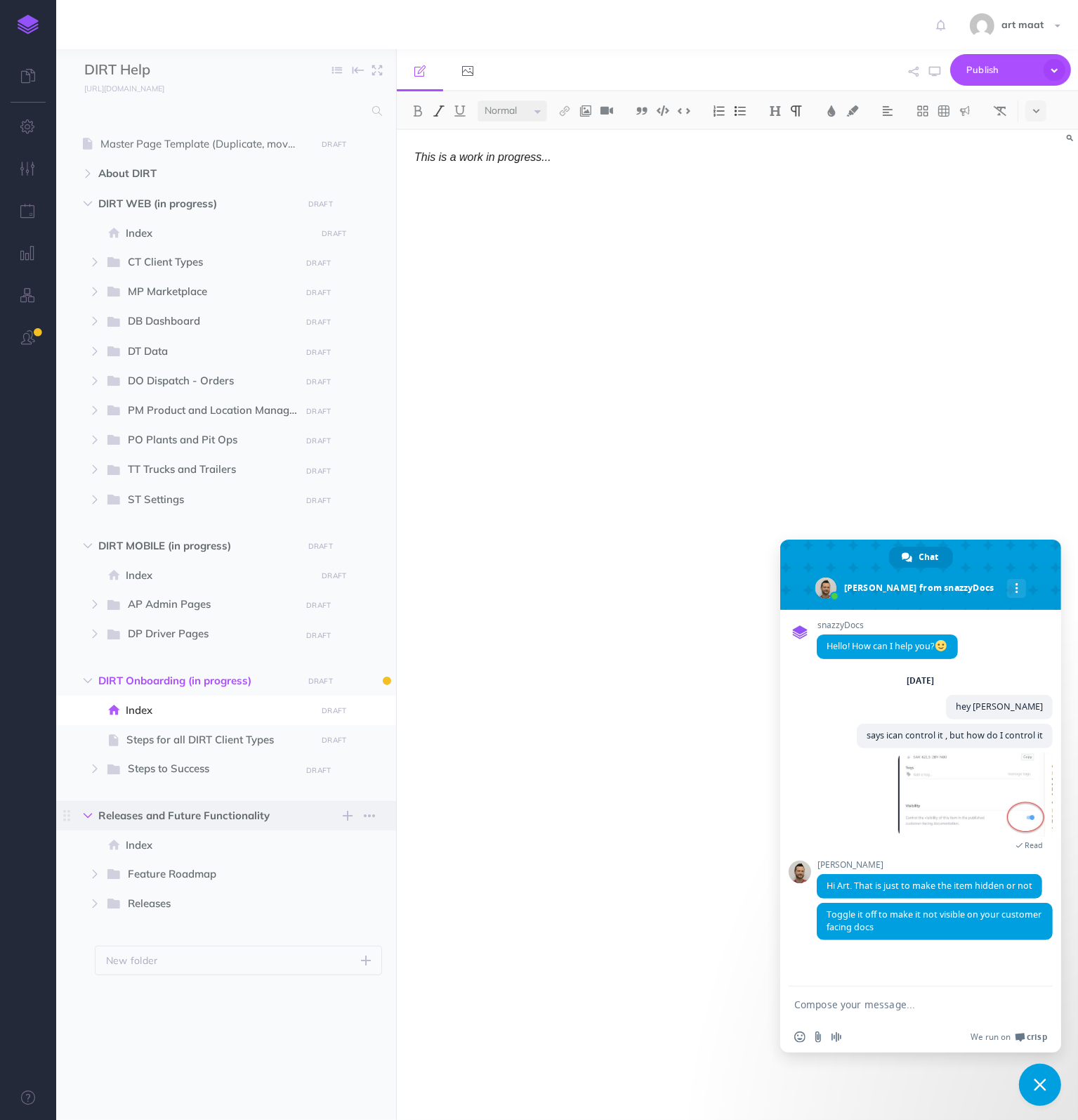
click at [91, 814] on icon "button" at bounding box center [88, 816] width 9 height 9
click at [371, 813] on icon "button" at bounding box center [370, 815] width 12 height 17
click at [326, 889] on link "Settings" at bounding box center [329, 887] width 105 height 23
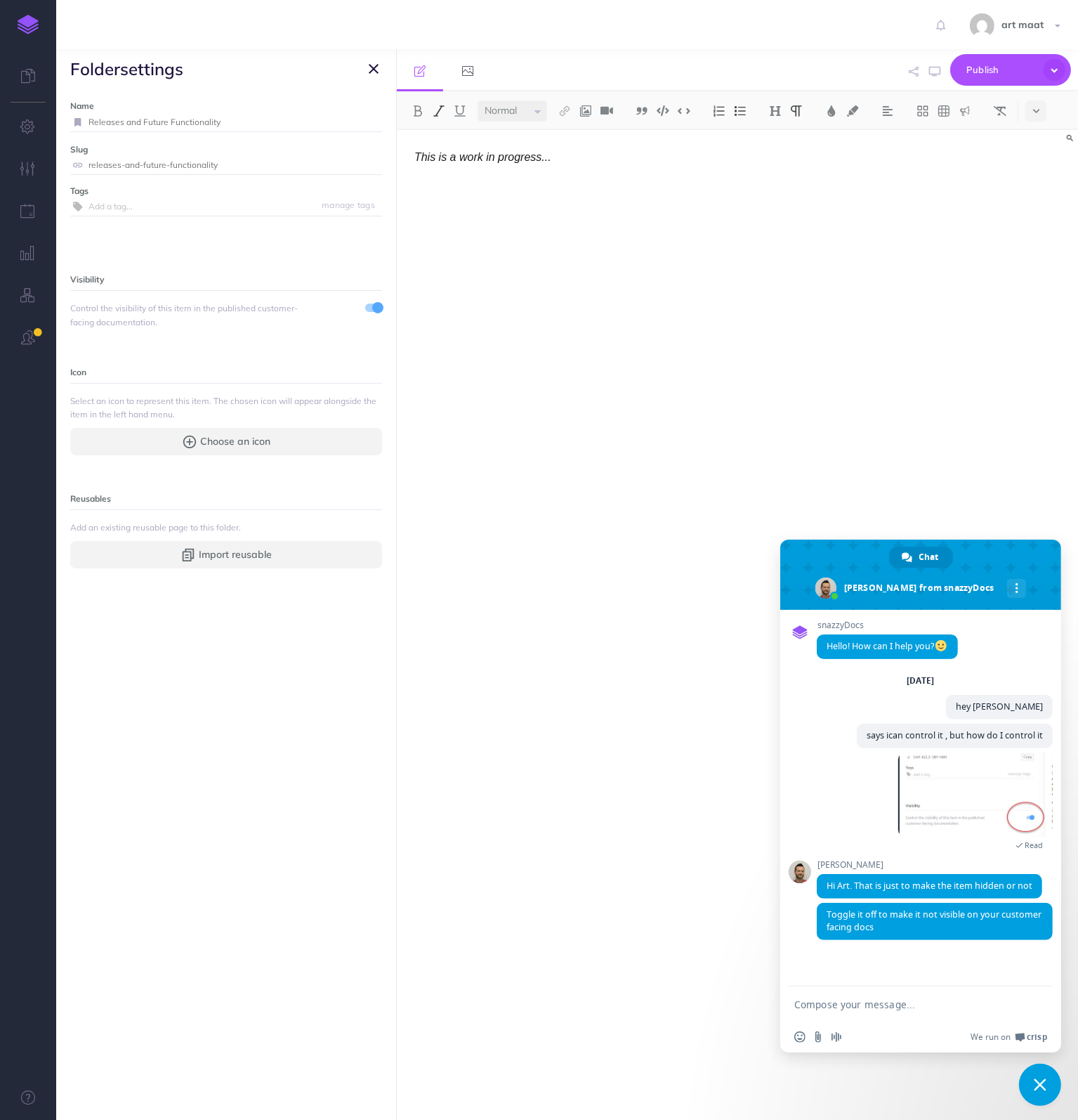
click at [249, 116] on input "Releases and Future Functionality" at bounding box center [236, 122] width 294 height 18
paste input "(in progress)"
type input "Releases and Future Functionality (in progress)"
click at [362, 121] on small "Save" at bounding box center [365, 122] width 18 height 11
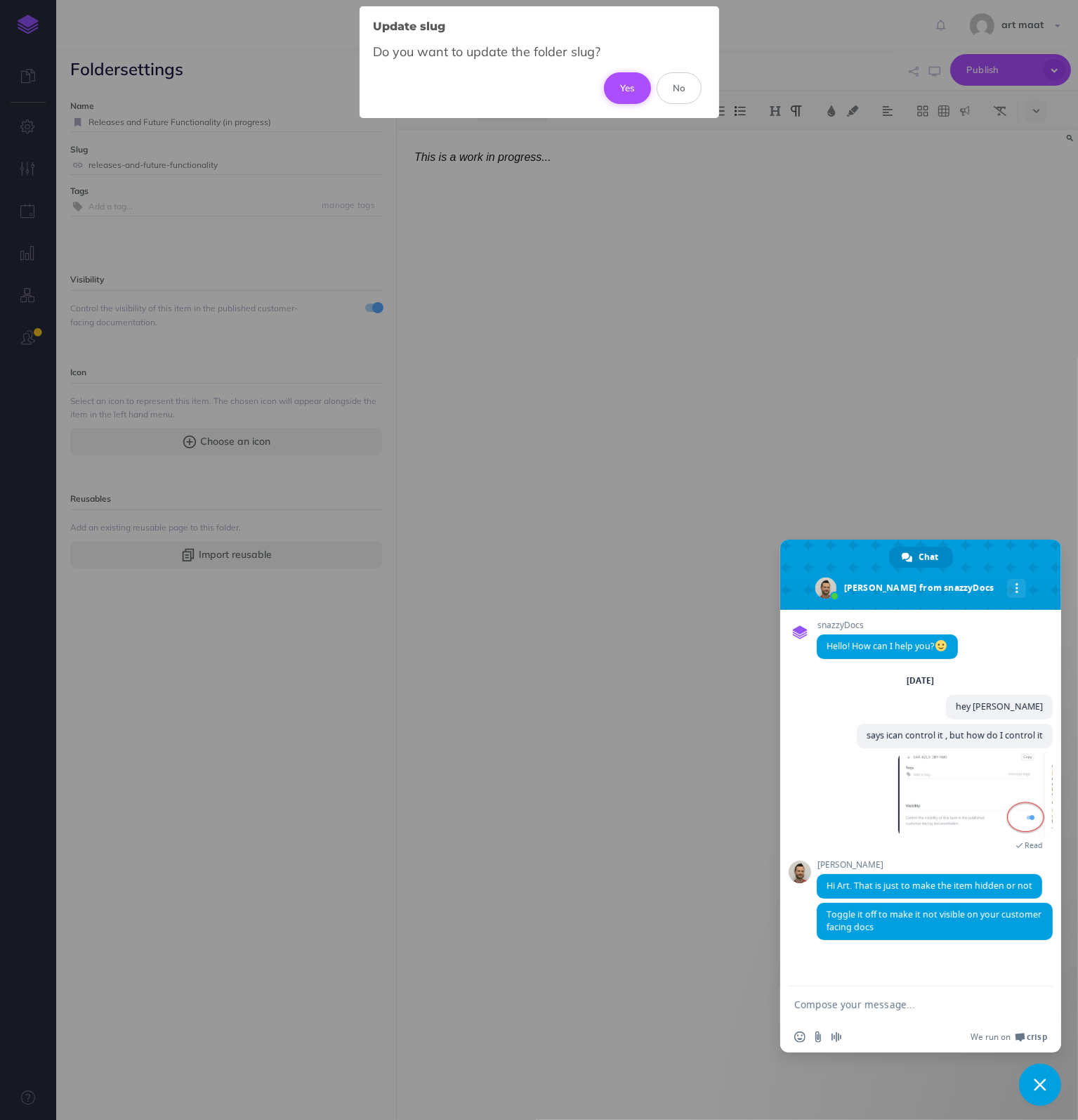
click at [623, 85] on button "Yes" at bounding box center [627, 87] width 47 height 31
type input "releases-and-future-functionality-in-progress"
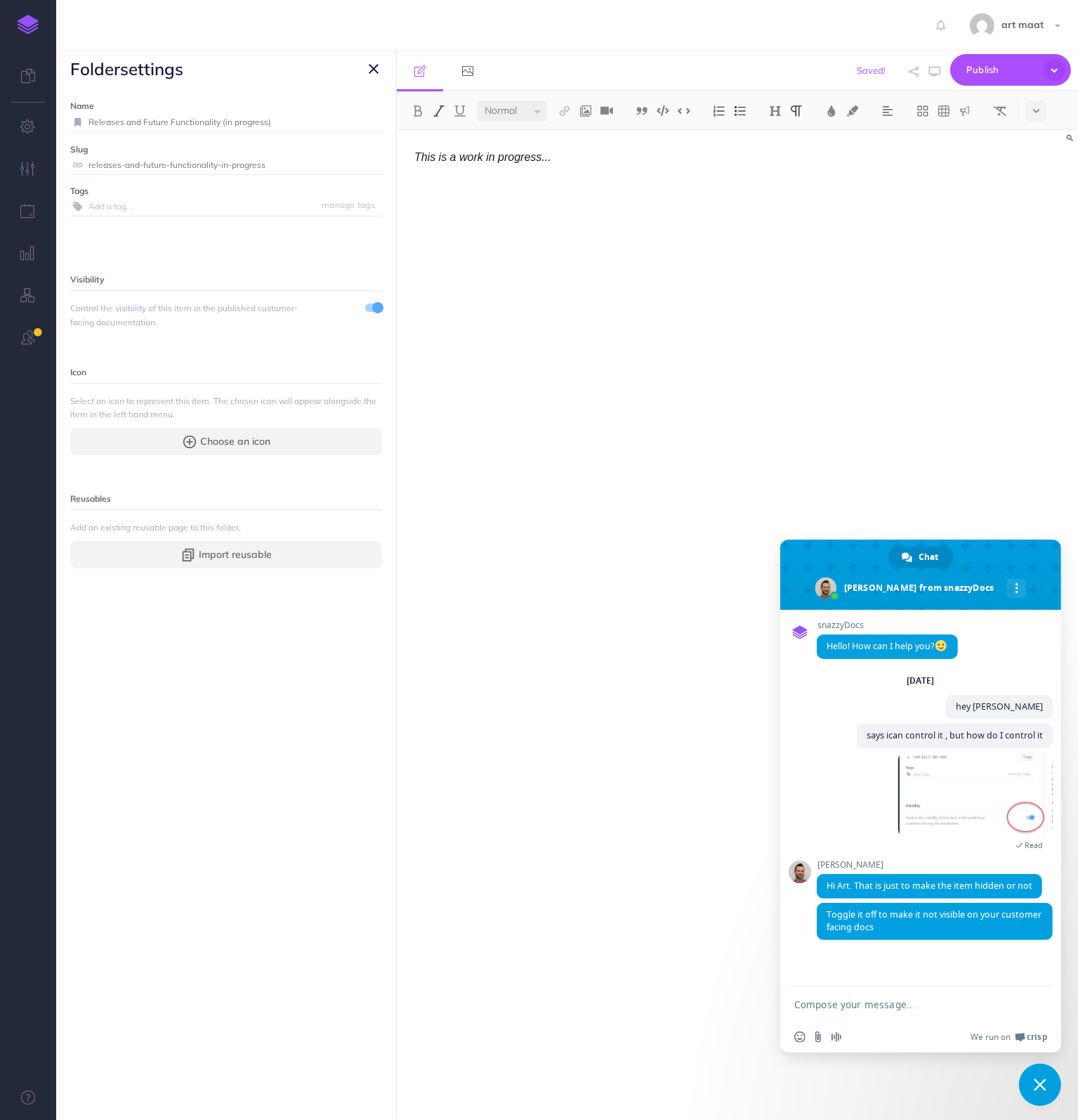
click at [375, 65] on icon "button" at bounding box center [374, 68] width 10 height 17
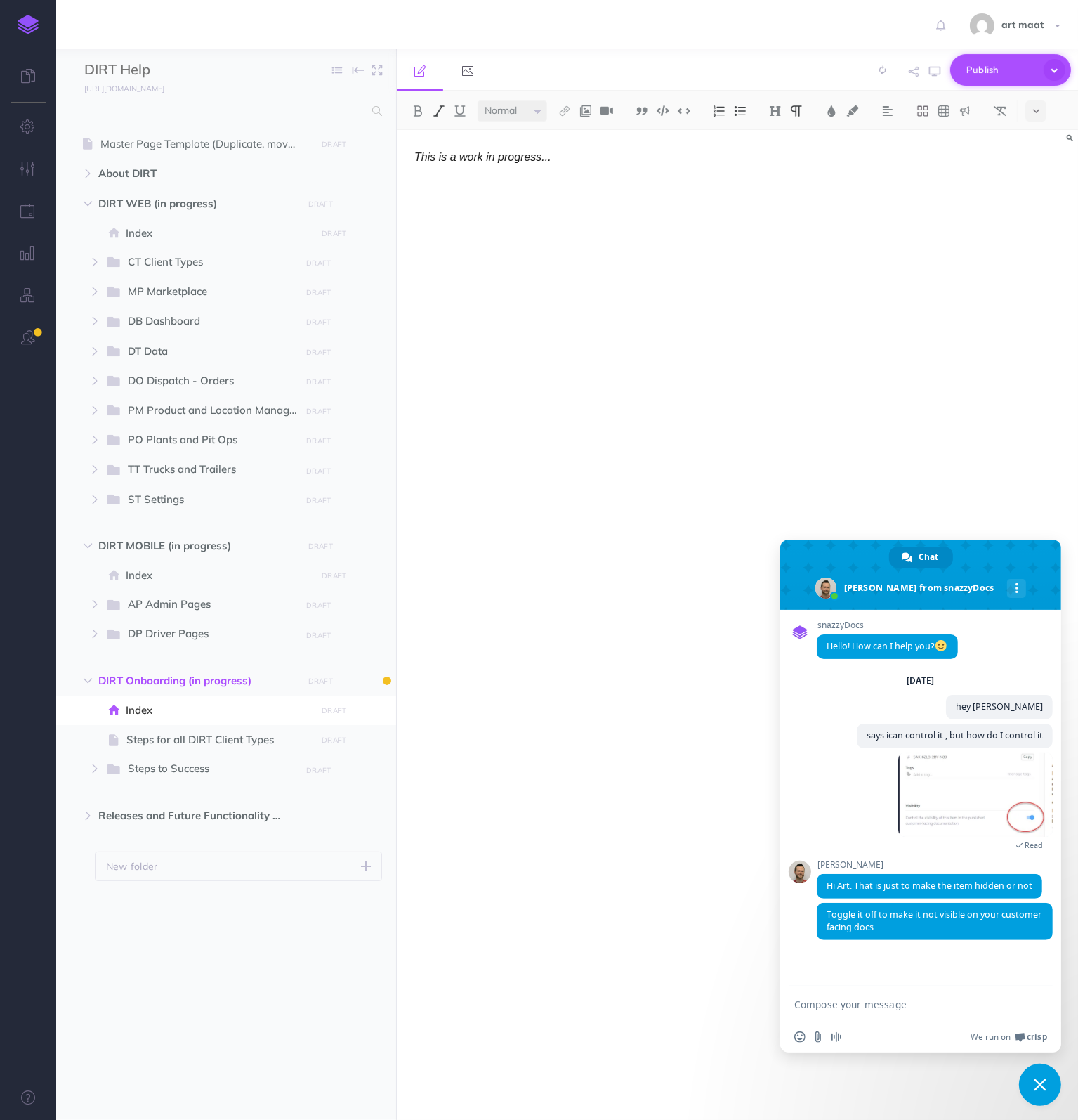
click at [1046, 71] on icon "button" at bounding box center [1055, 70] width 22 height 22
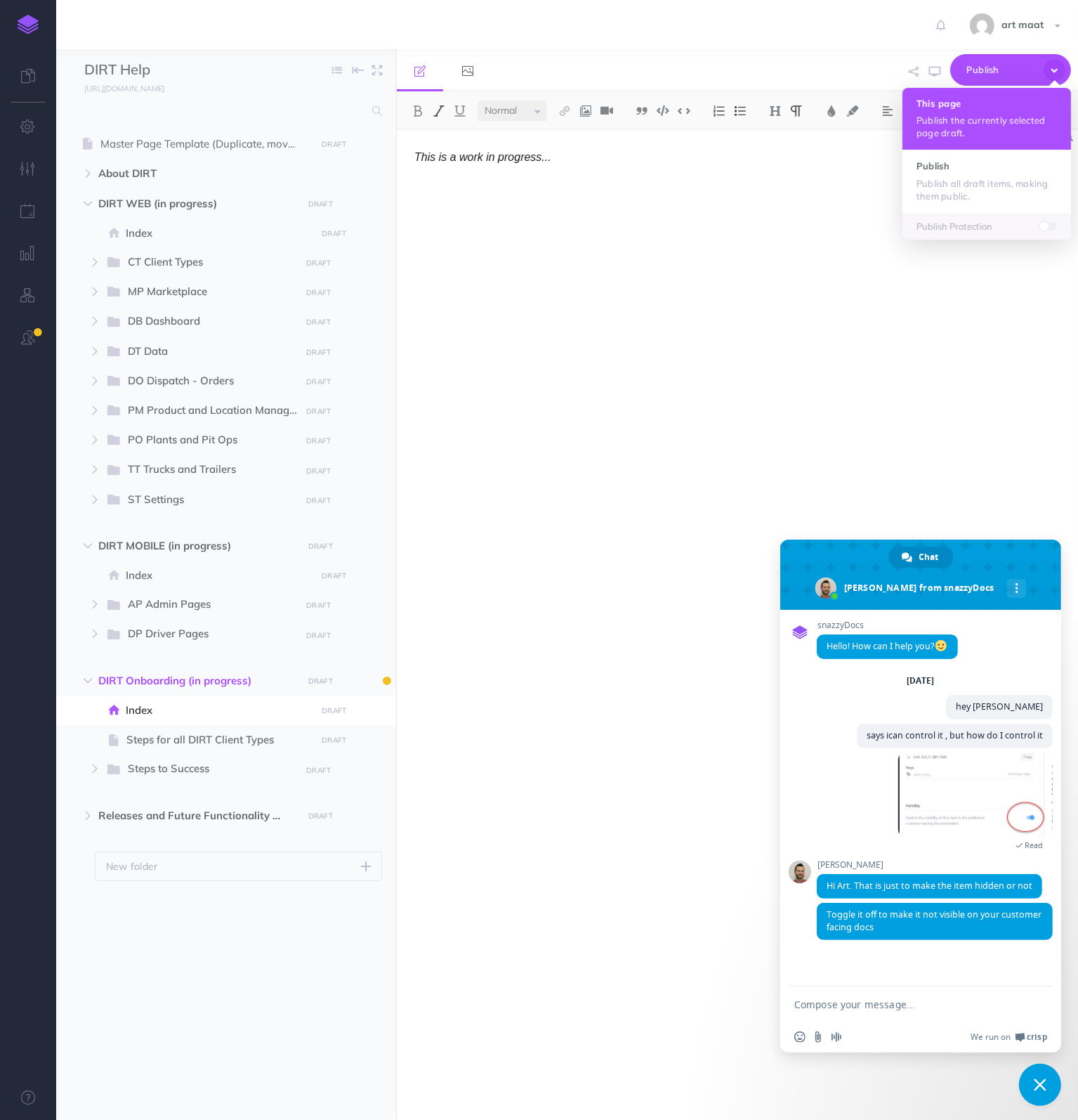
click at [980, 122] on p "Publish the currently selected page draft." at bounding box center [986, 126] width 141 height 25
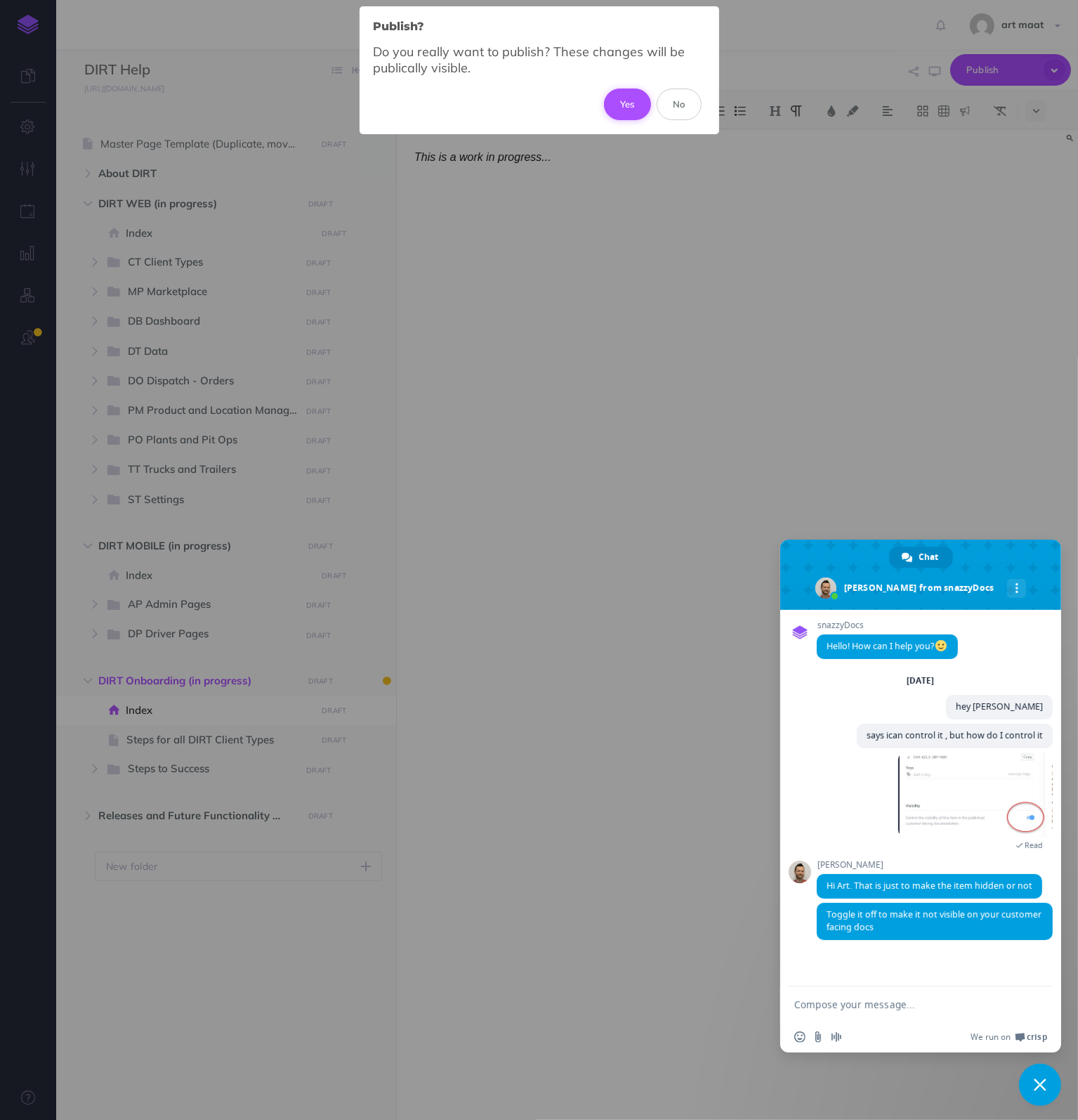
click at [627, 98] on button "Yes" at bounding box center [627, 104] width 47 height 31
